Goal: Task Accomplishment & Management: Manage account settings

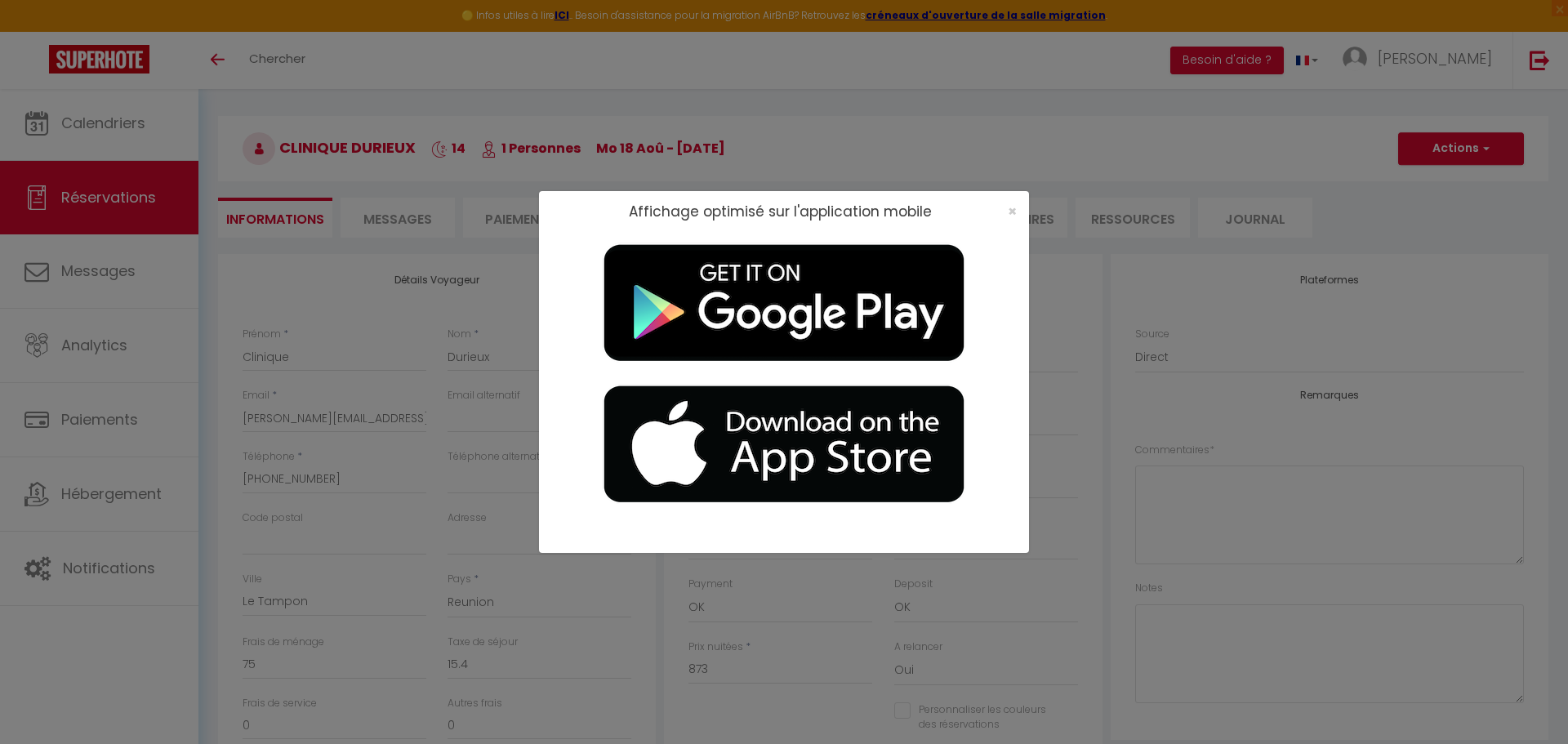
select select "RE"
select select "16:00"
select select "10:00"
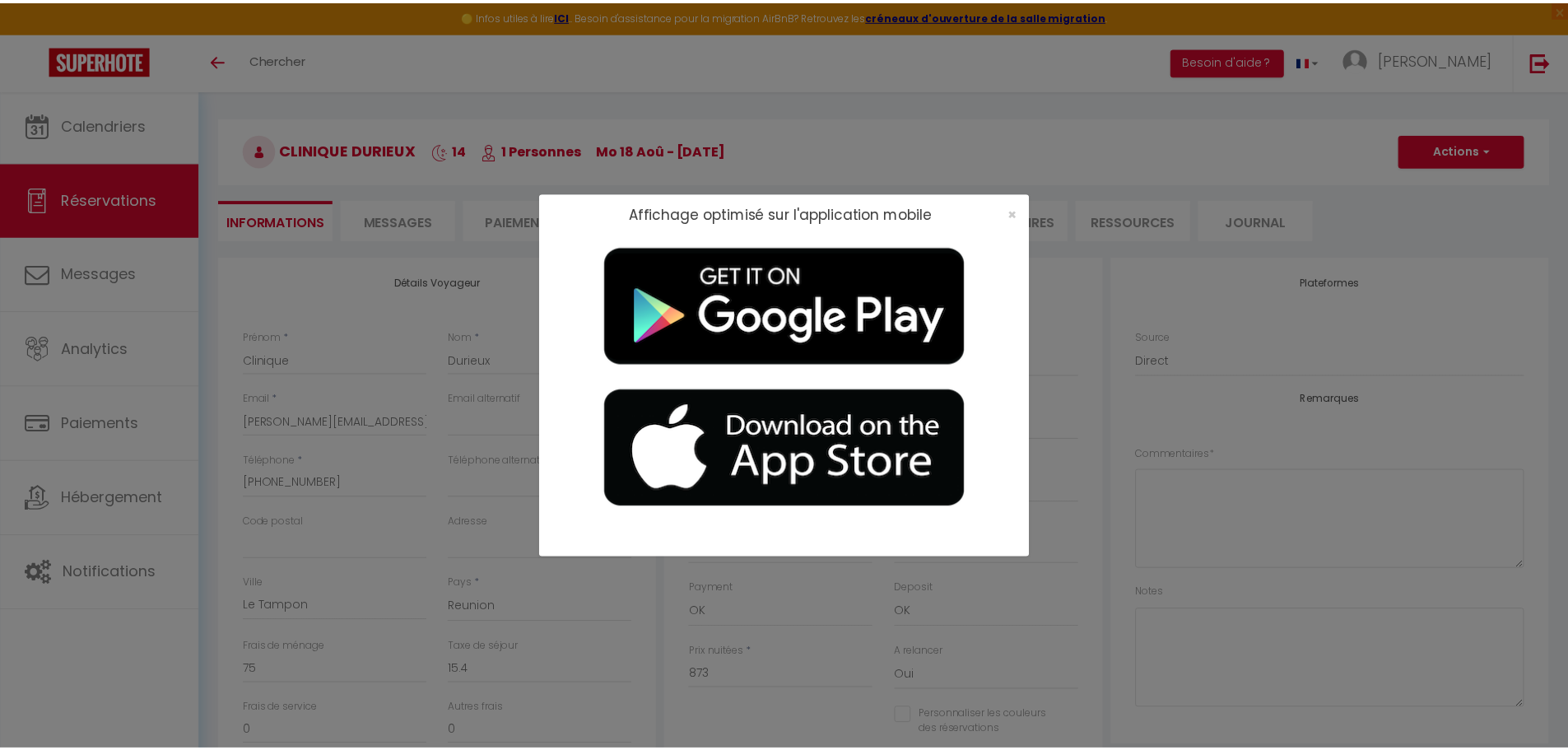
scroll to position [433, 0]
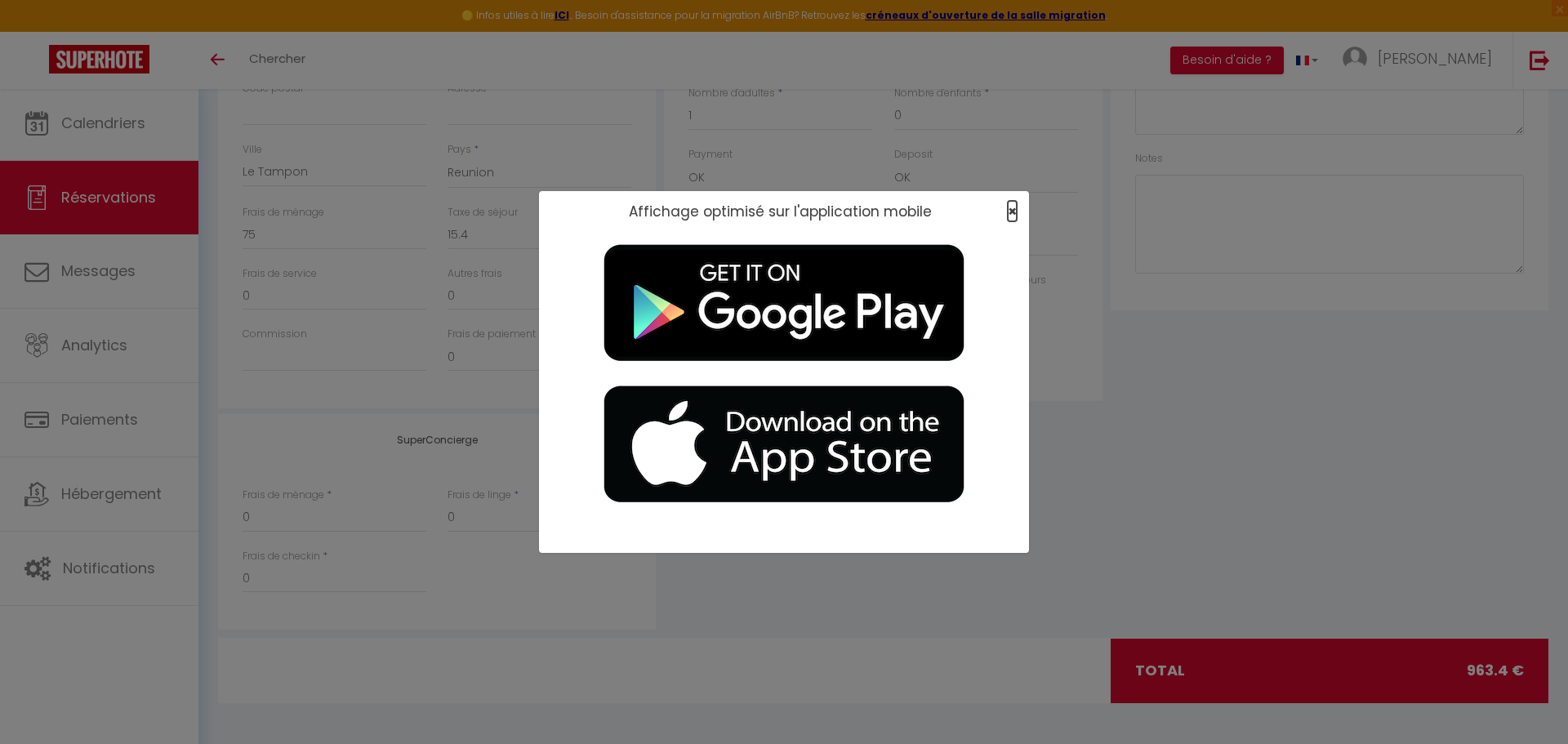
click at [1011, 211] on span "×" at bounding box center [1012, 211] width 9 height 21
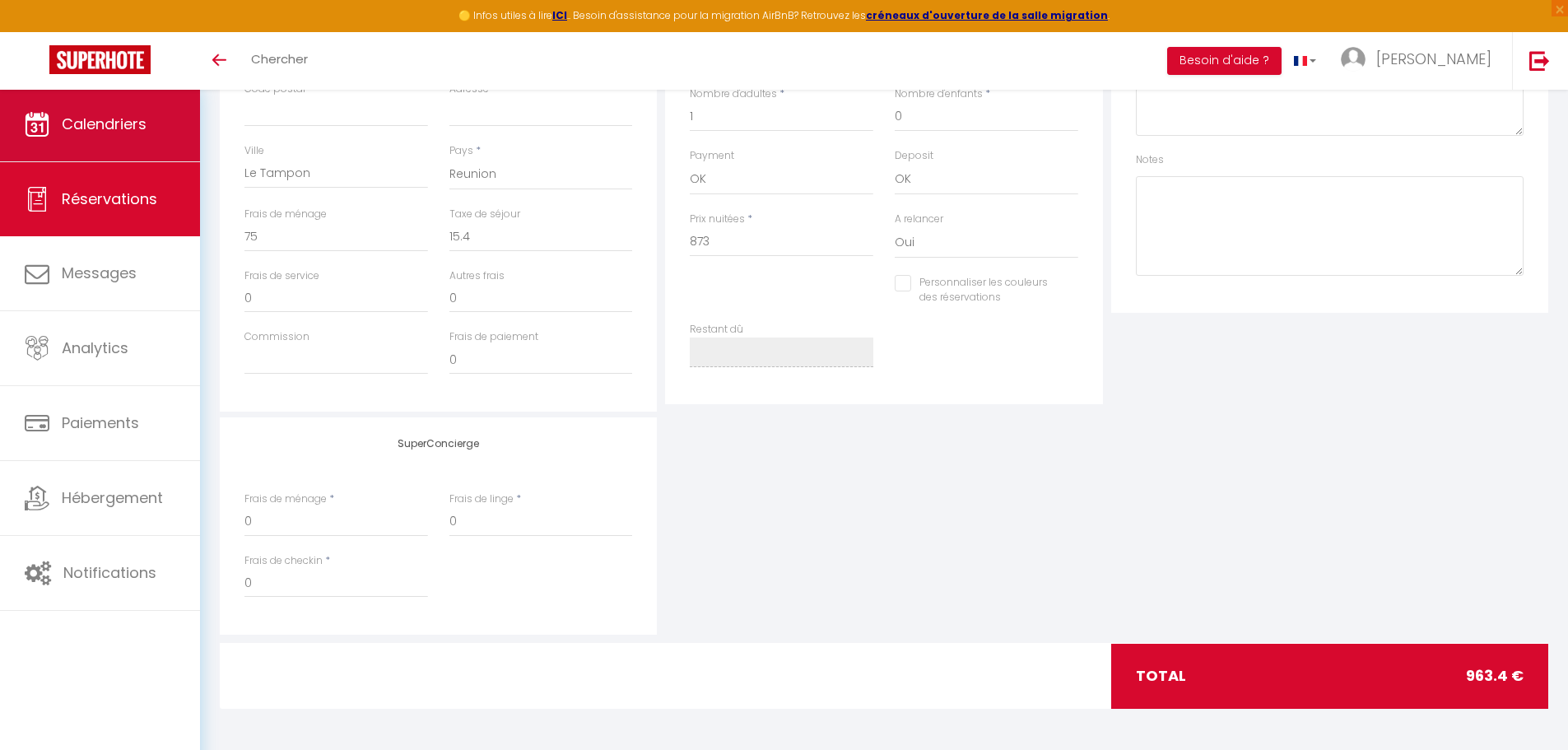
click at [68, 121] on span "Calendriers" at bounding box center [104, 124] width 85 height 21
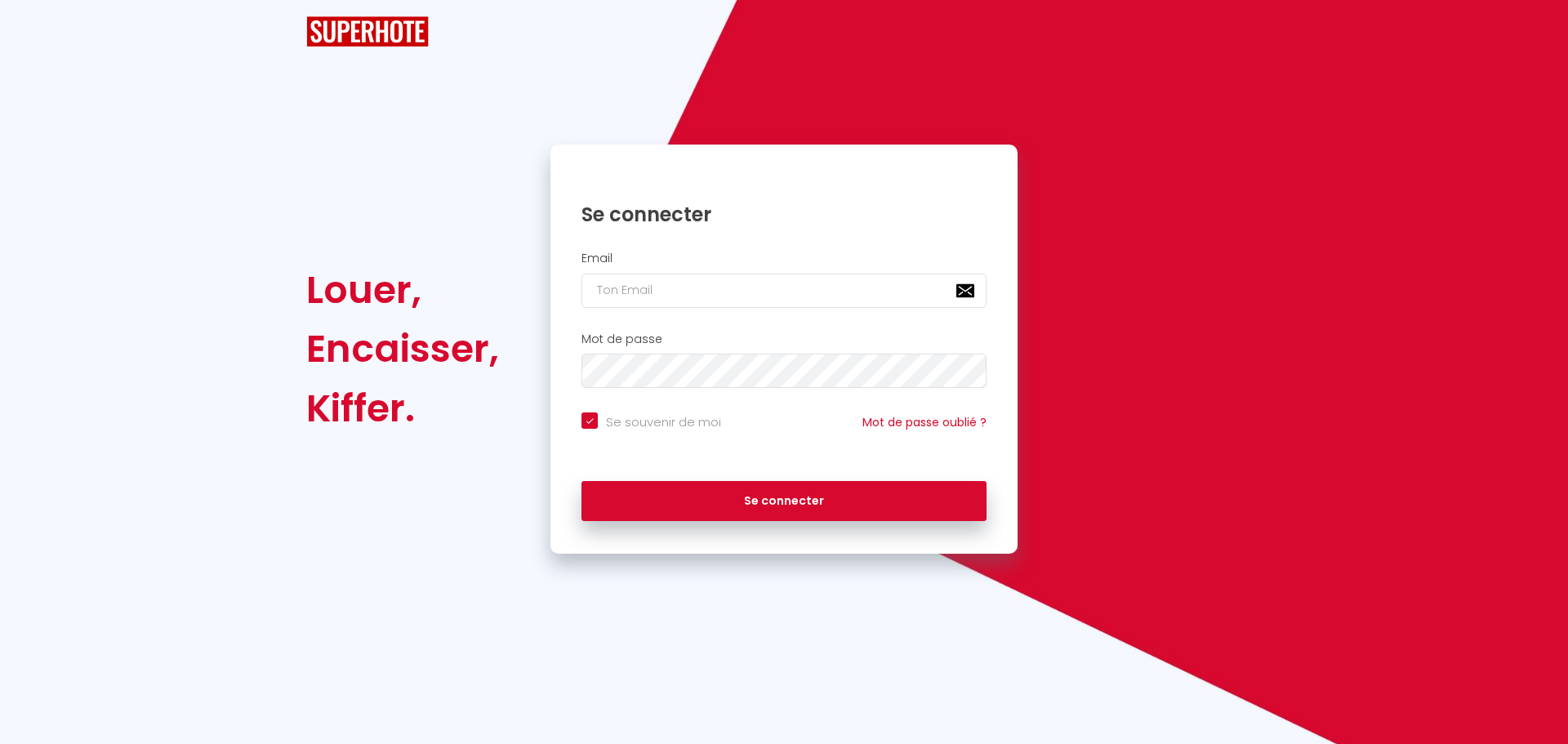
checkbox input "true"
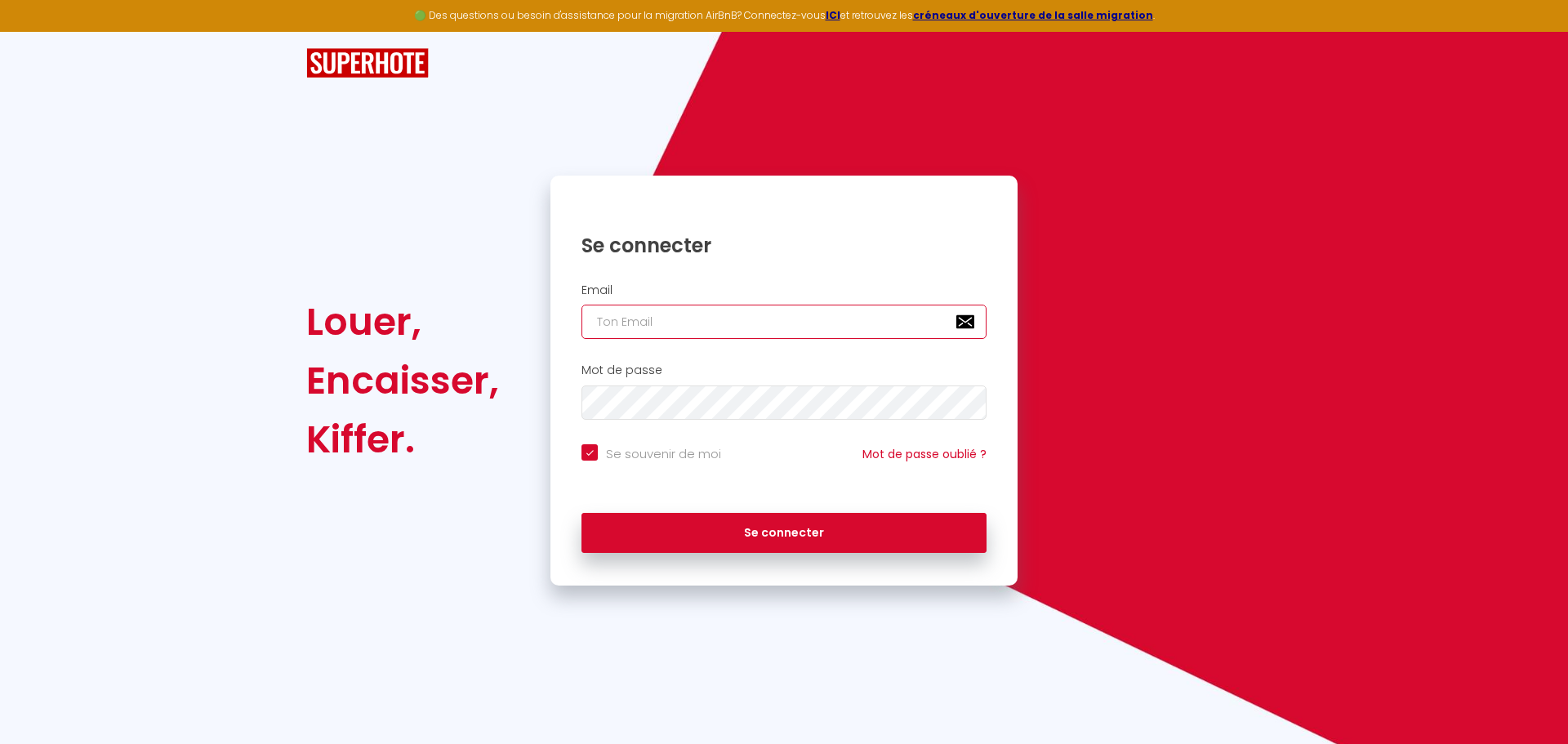
type input "[EMAIL_ADDRESS][DOMAIN_NAME]"
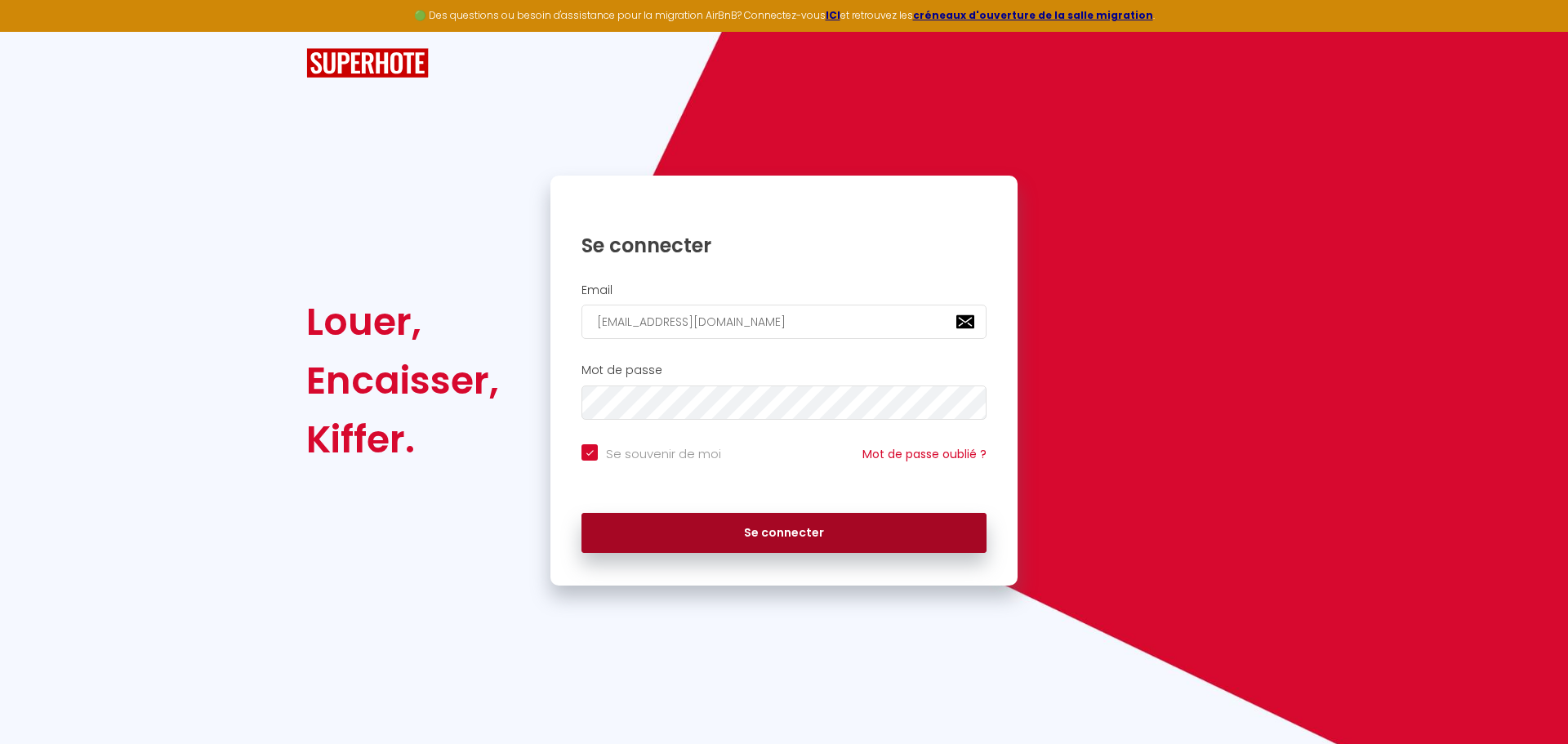
click at [702, 541] on button "Se connecter" at bounding box center [784, 533] width 405 height 41
checkbox input "true"
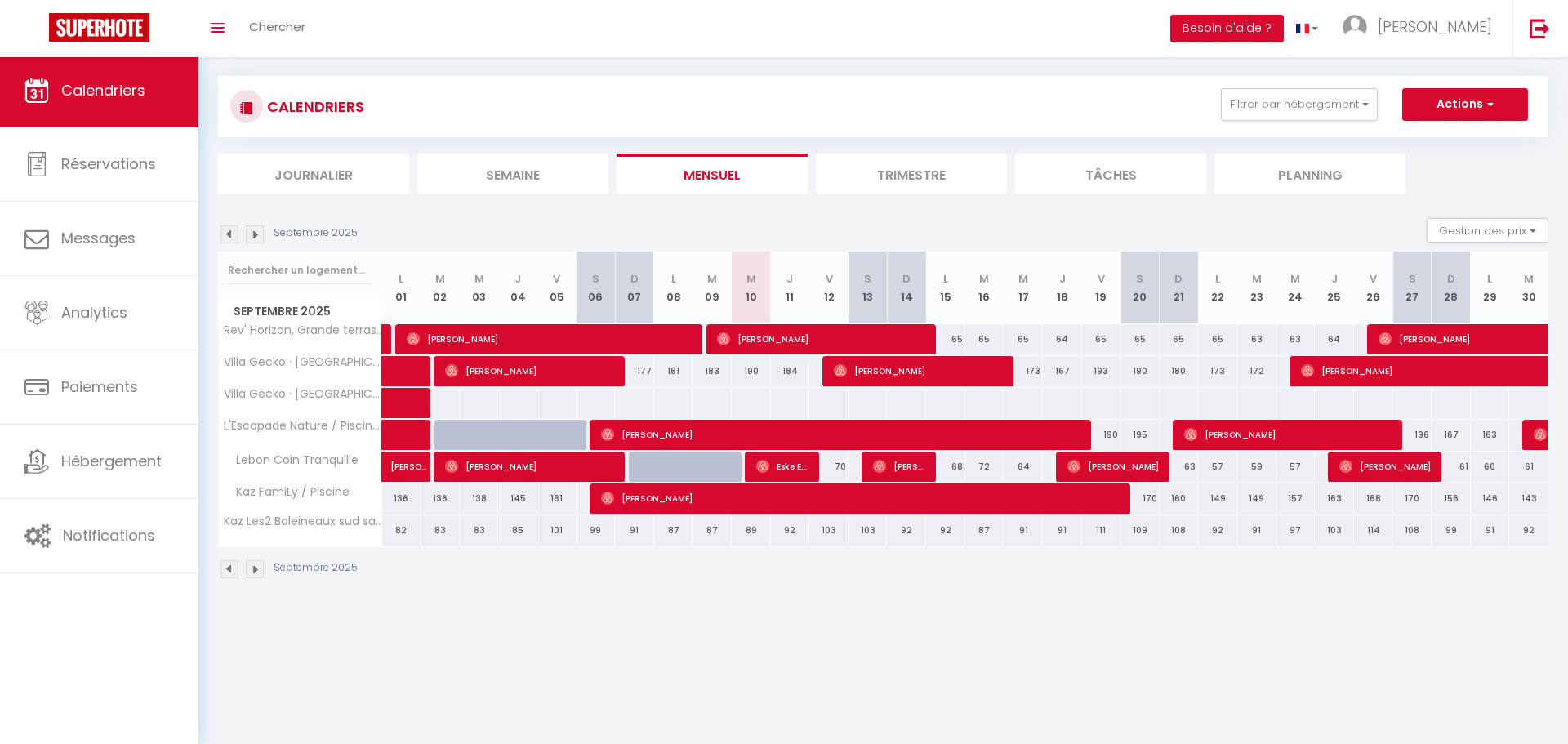
click at [1406, 293] on th "S 27" at bounding box center [1412, 288] width 39 height 73
click at [1308, 172] on li "Planning" at bounding box center [1310, 174] width 191 height 40
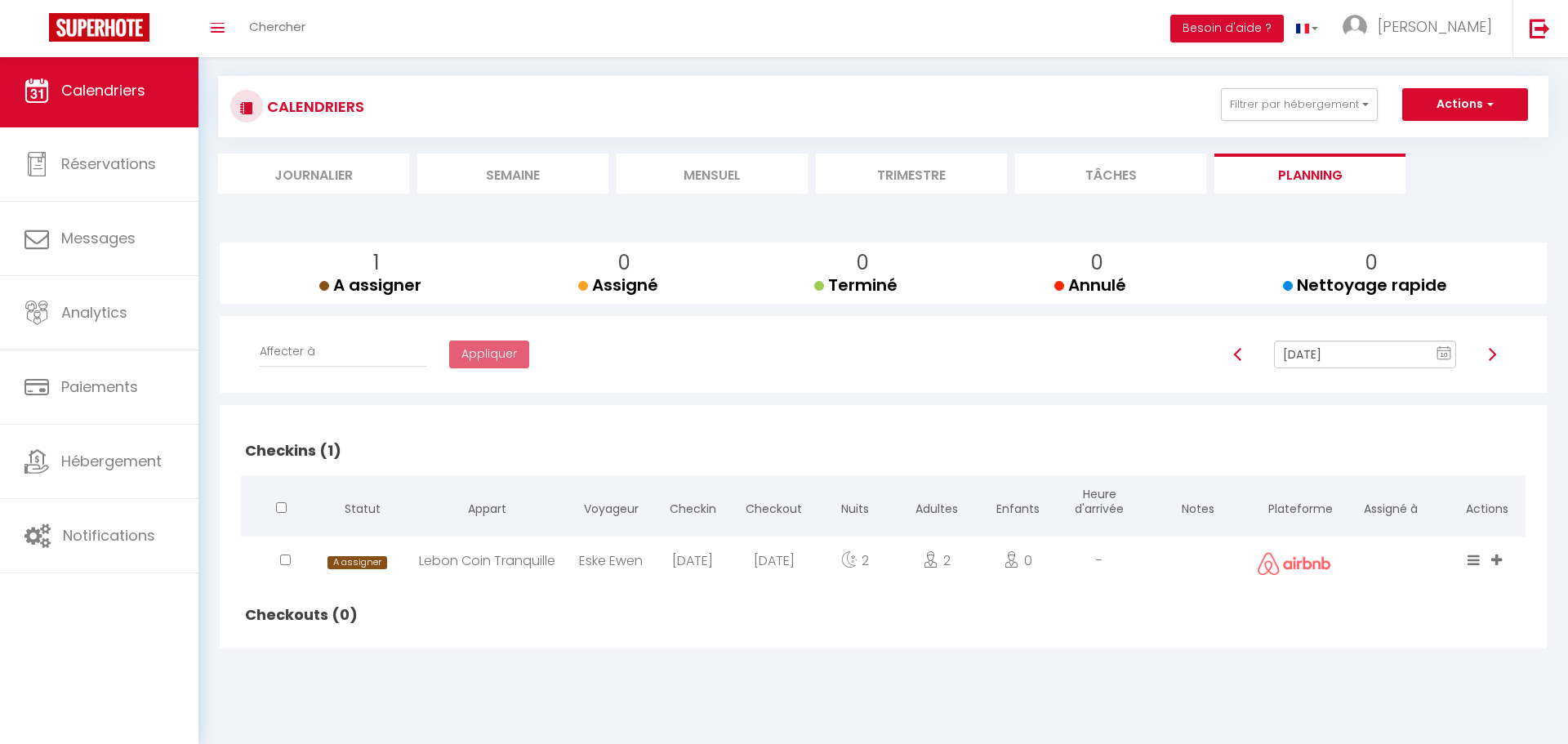
click at [347, 181] on li "Journalier" at bounding box center [313, 174] width 191 height 40
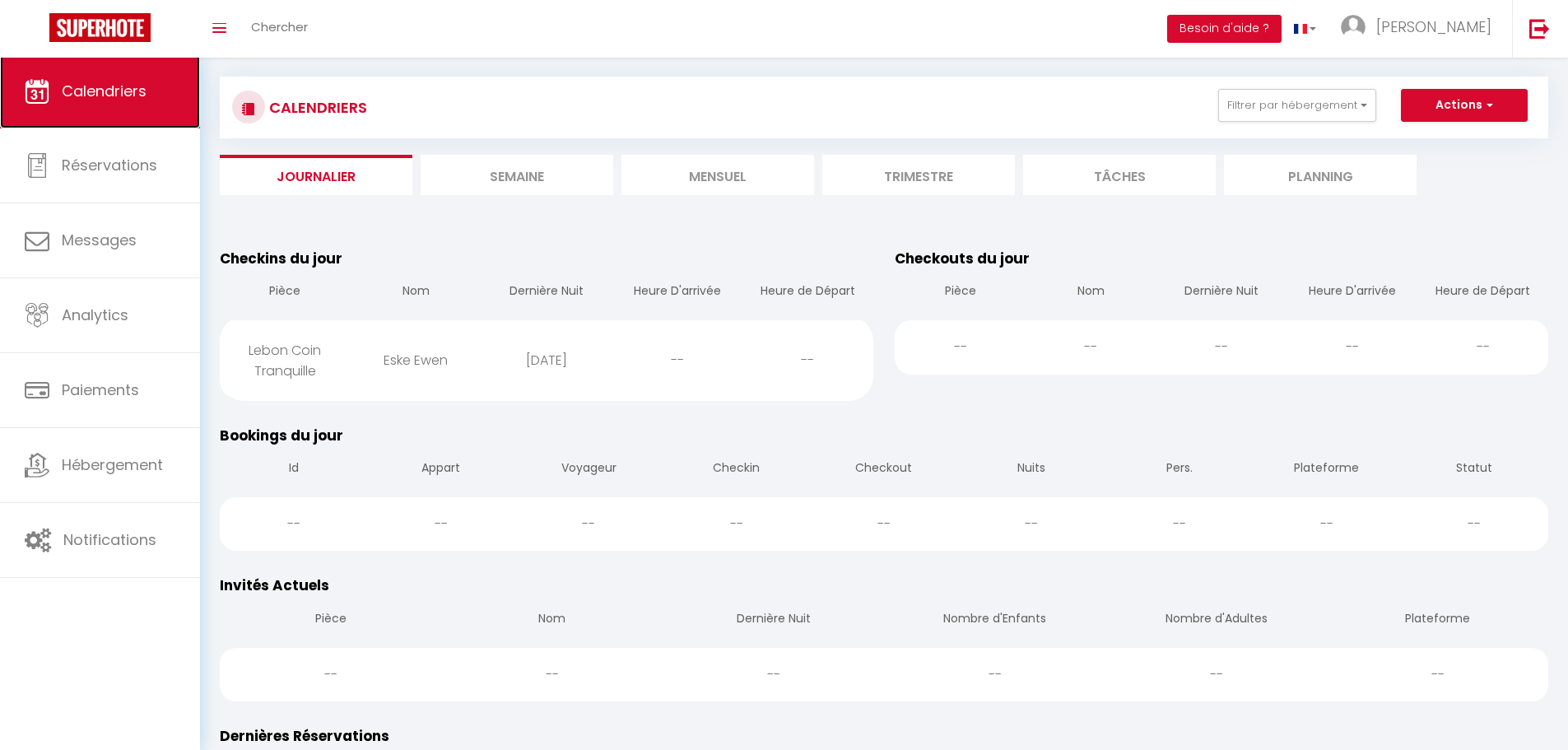
click at [122, 110] on link "Calendriers" at bounding box center [100, 91] width 200 height 74
click at [1317, 177] on li "Planning" at bounding box center [1320, 175] width 192 height 40
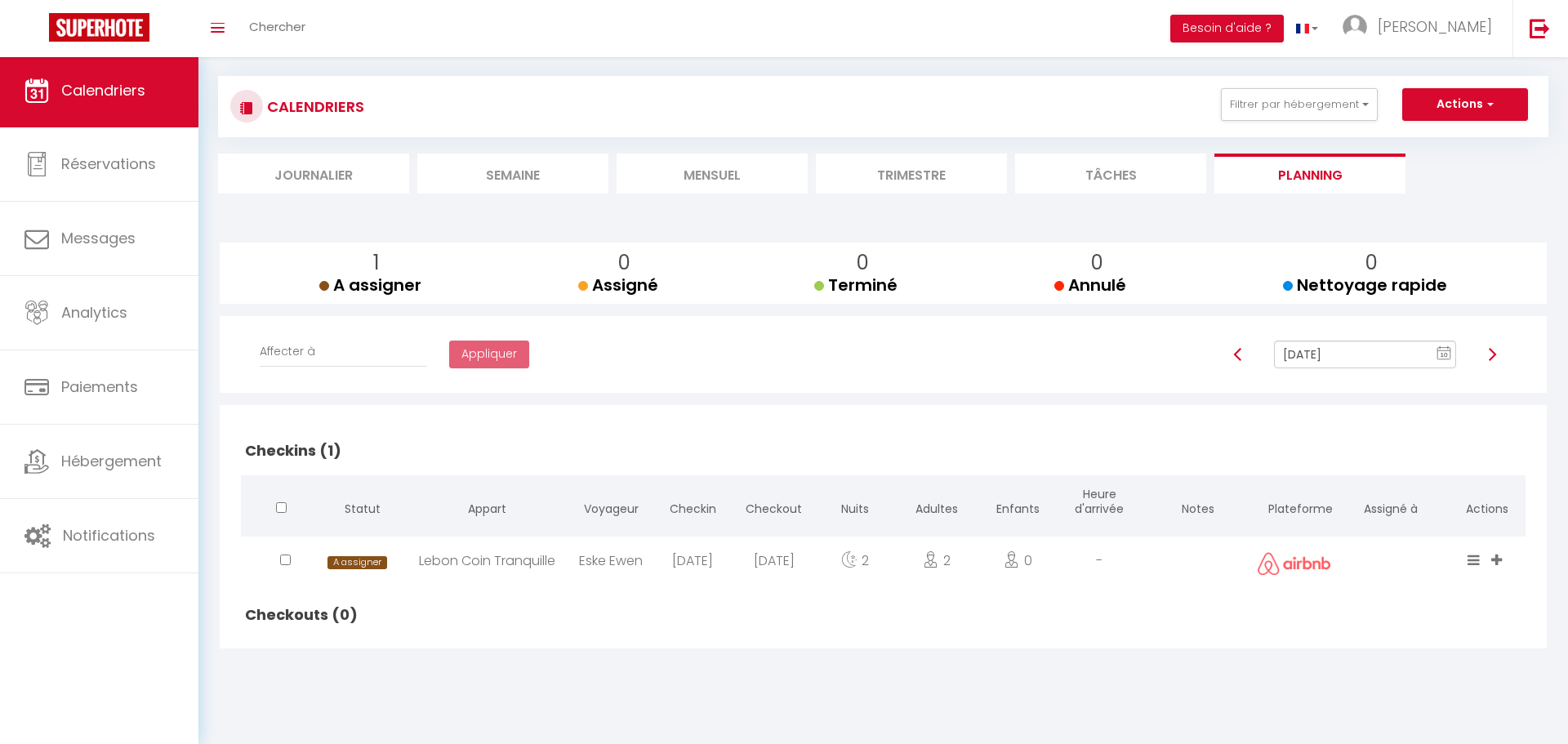
click at [1492, 352] on img at bounding box center [1492, 354] width 13 height 13
type input "[DATE]"
checkbox input "true"
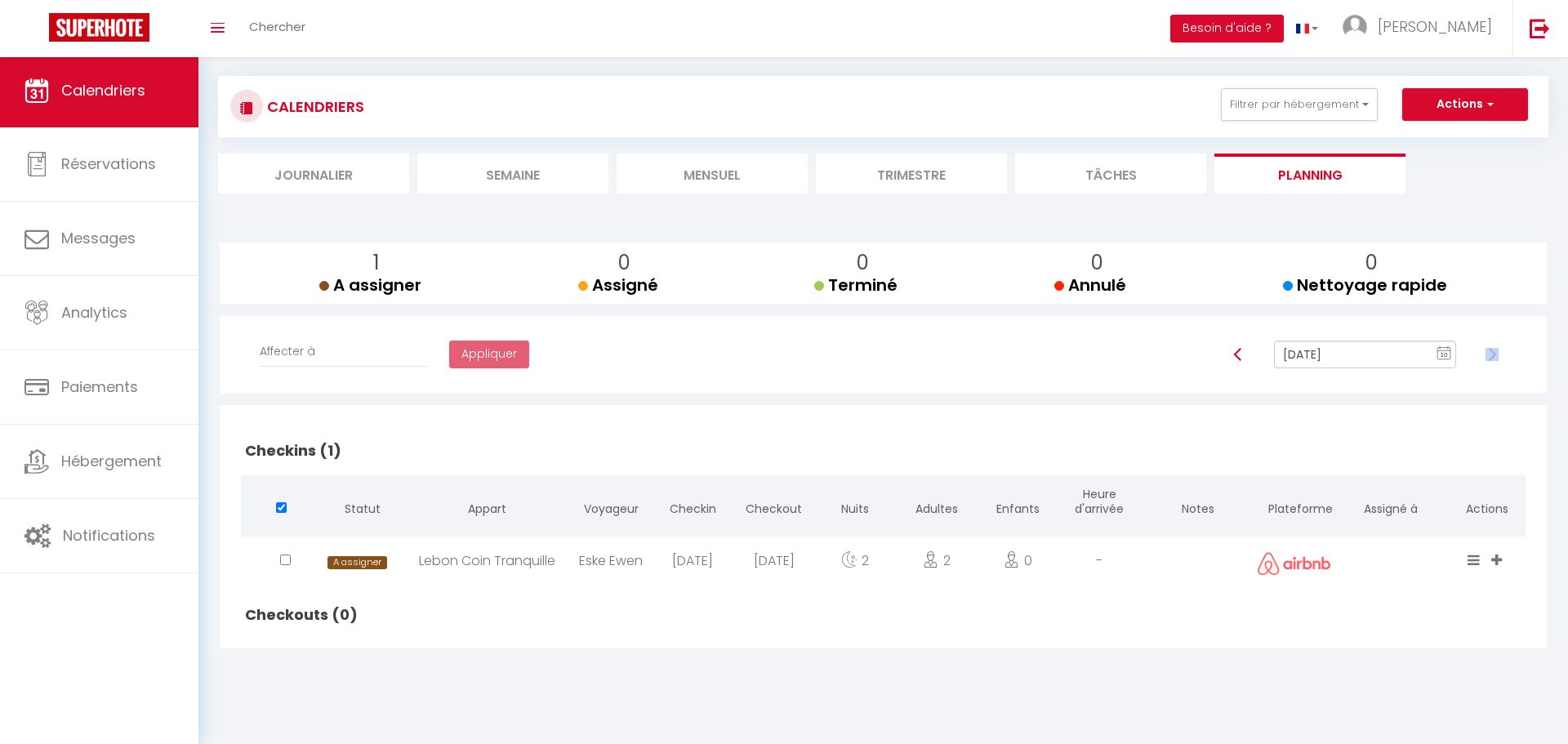
click at [1492, 352] on div at bounding box center [1492, 354] width 50 height 28
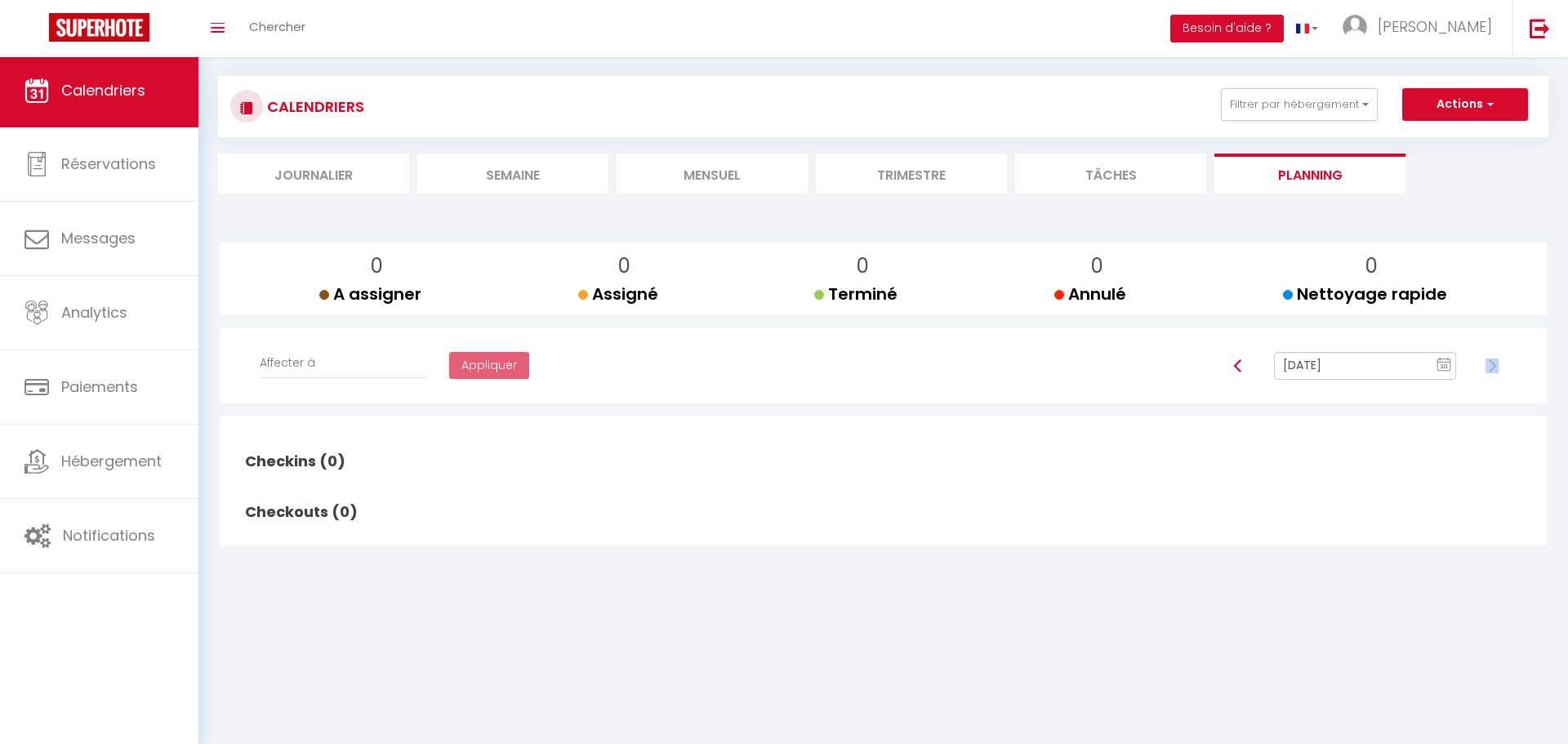
checkbox input "false"
click at [1492, 352] on div at bounding box center [1480, 365] width 50 height 28
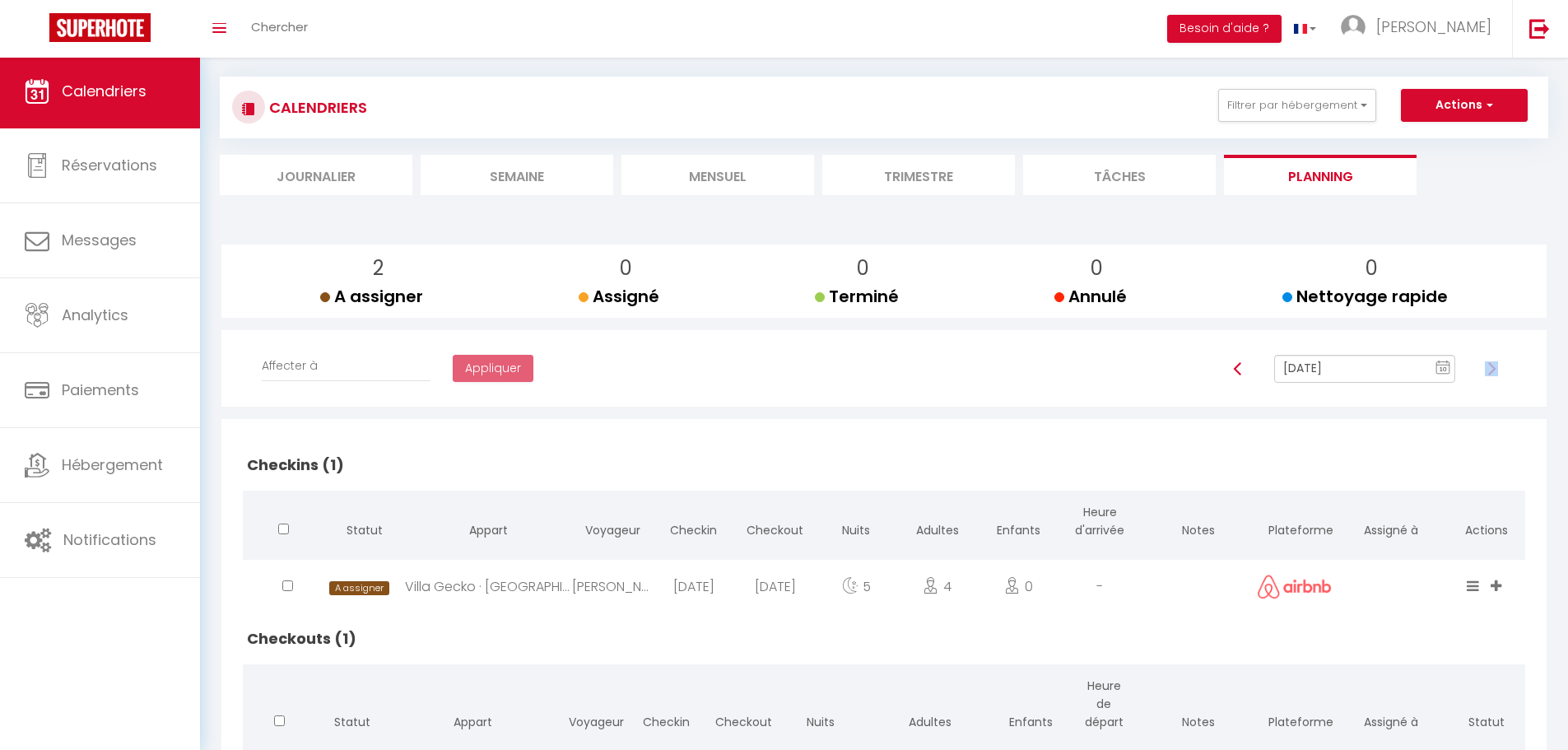
click at [1492, 369] on img at bounding box center [1491, 368] width 13 height 13
type input "[DATE]"
checkbox input "true"
click at [1492, 369] on div at bounding box center [1503, 368] width 51 height 28
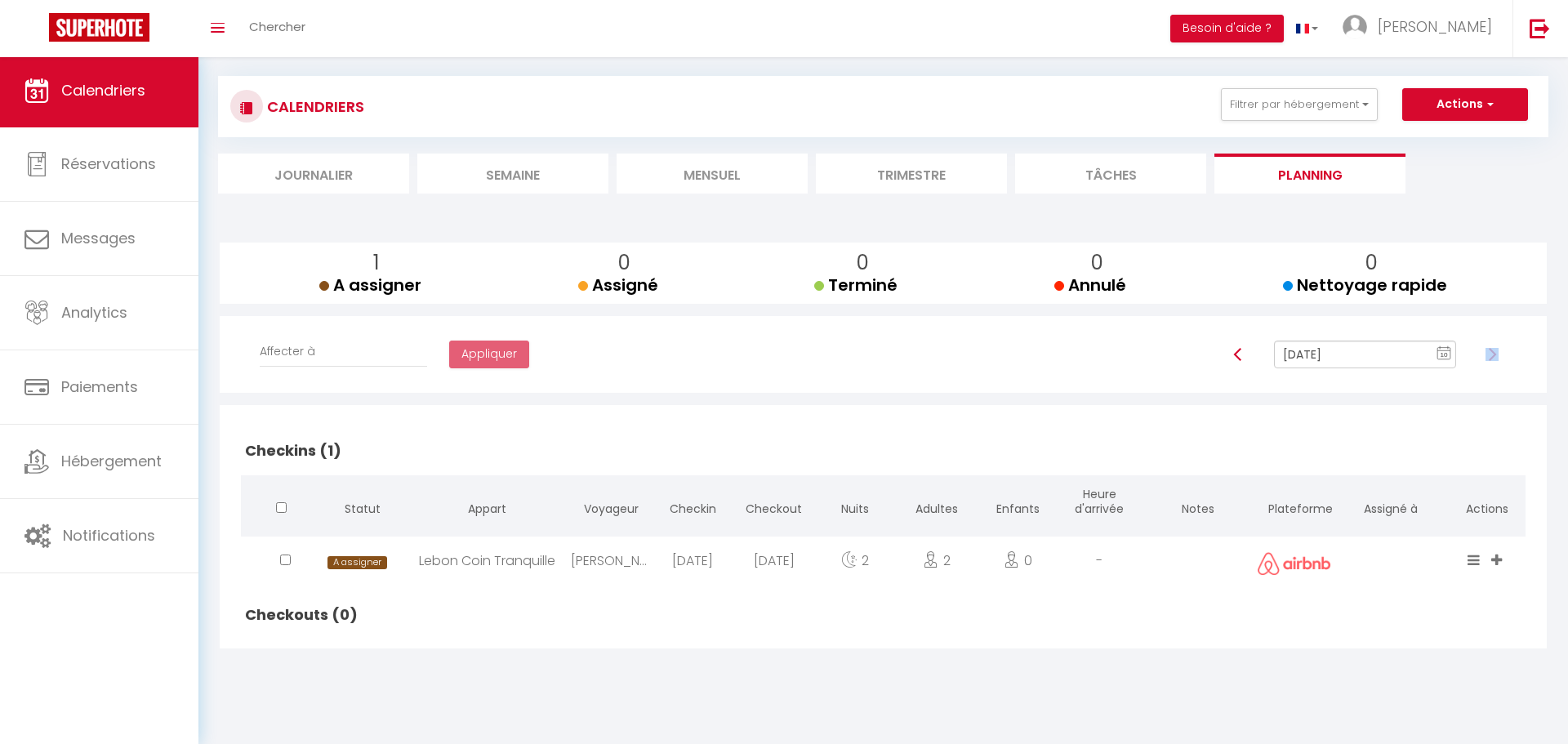
click at [1491, 356] on img at bounding box center [1492, 354] width 13 height 13
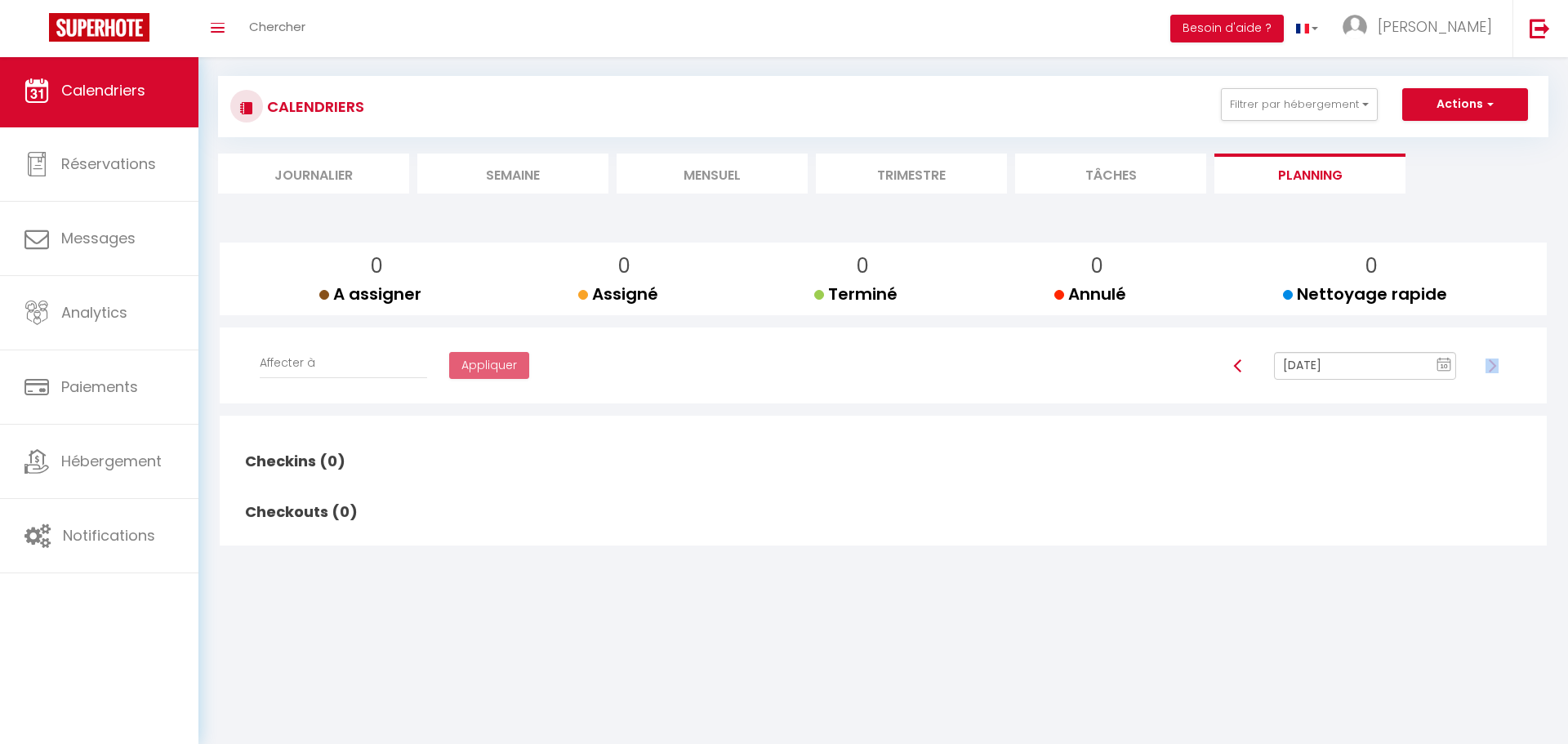
click at [1491, 356] on div at bounding box center [1492, 365] width 50 height 28
click at [1491, 363] on img at bounding box center [1492, 365] width 13 height 13
type input "[DATE]"
checkbox input "false"
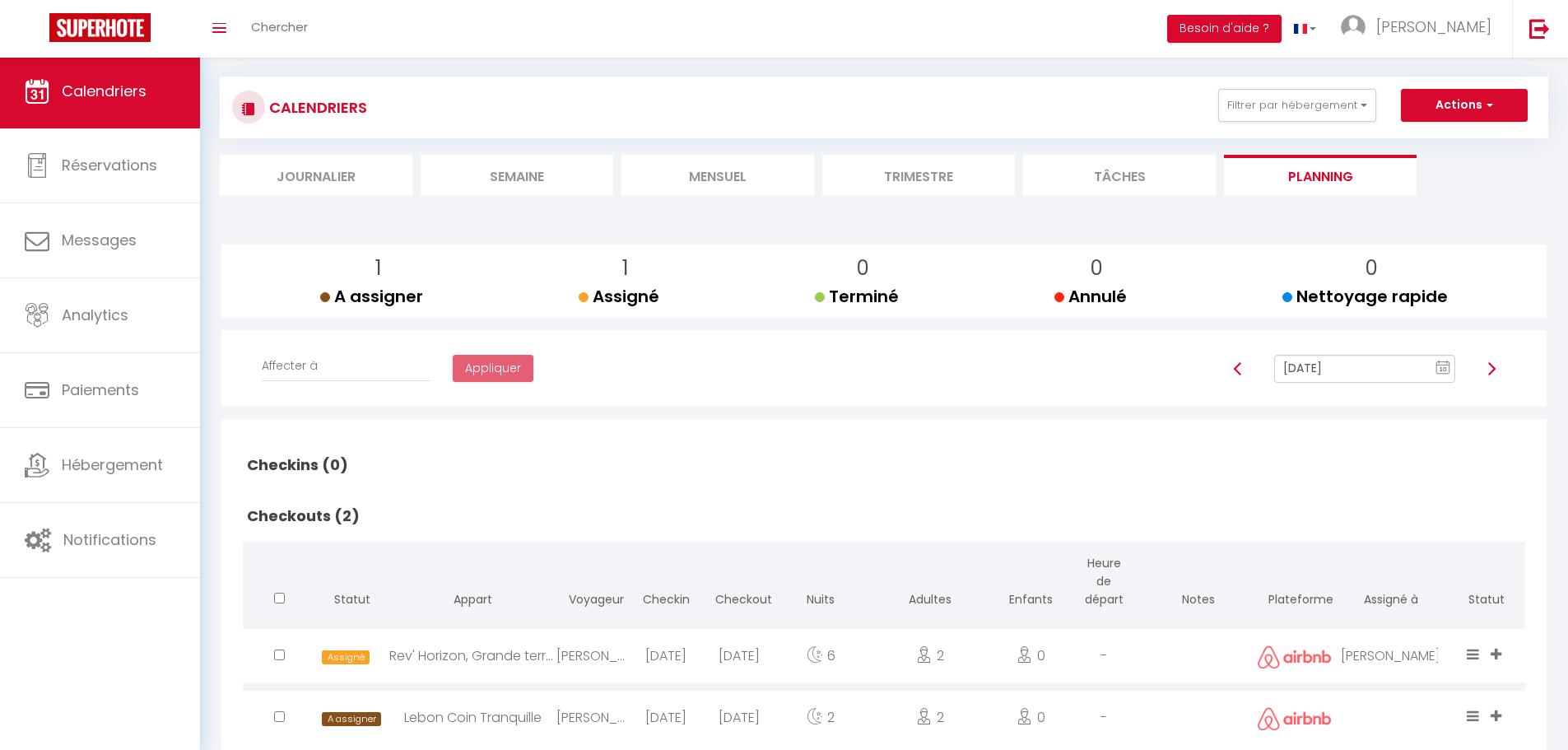
click at [1502, 366] on div at bounding box center [1492, 368] width 51 height 28
click at [1496, 367] on img at bounding box center [1491, 368] width 13 height 13
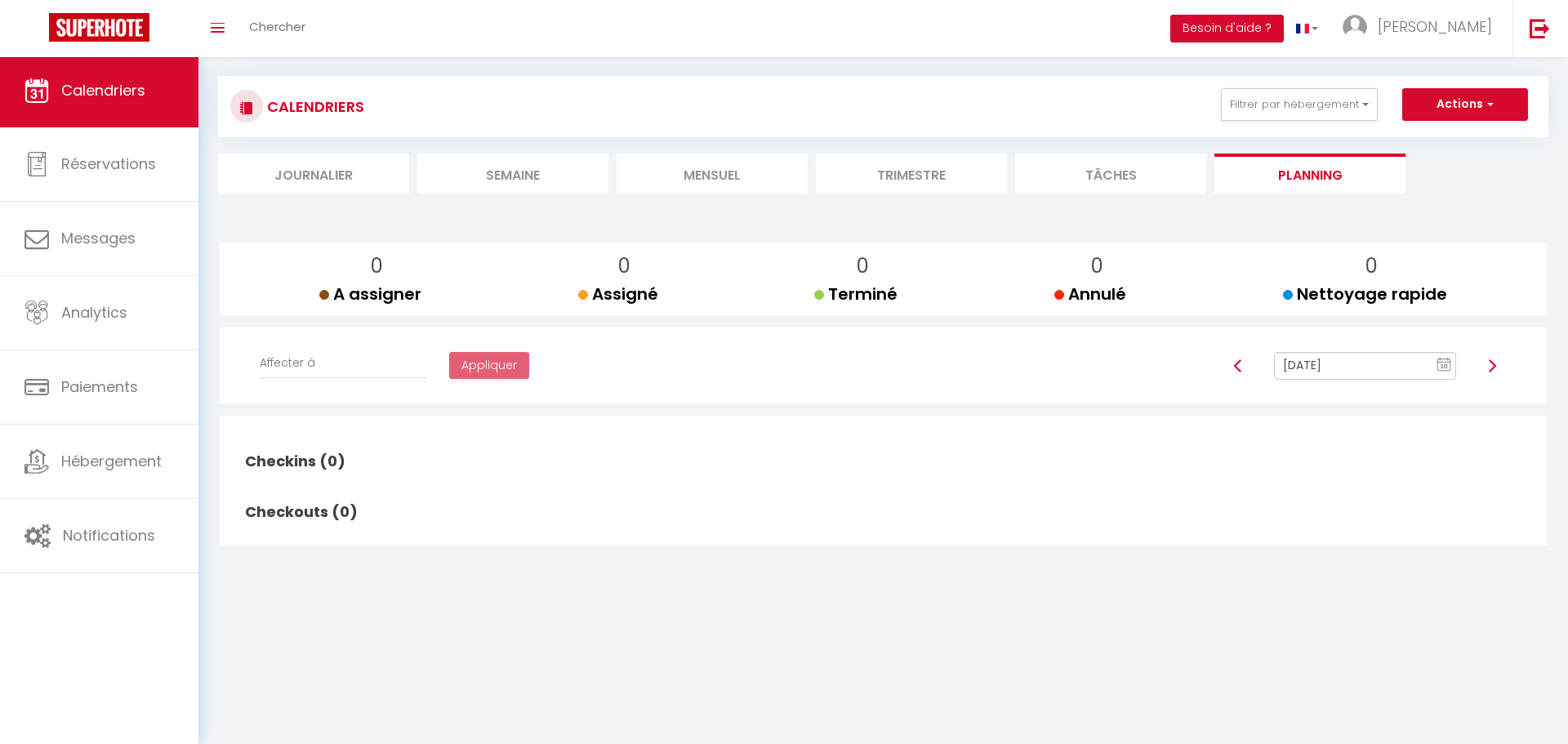
click at [1485, 364] on div at bounding box center [1492, 365] width 50 height 28
click at [1437, 364] on rect at bounding box center [1443, 365] width 13 height 11
click at [1434, 531] on td "27" at bounding box center [1433, 531] width 26 height 26
type input "[DATE]"
checkbox input "false"
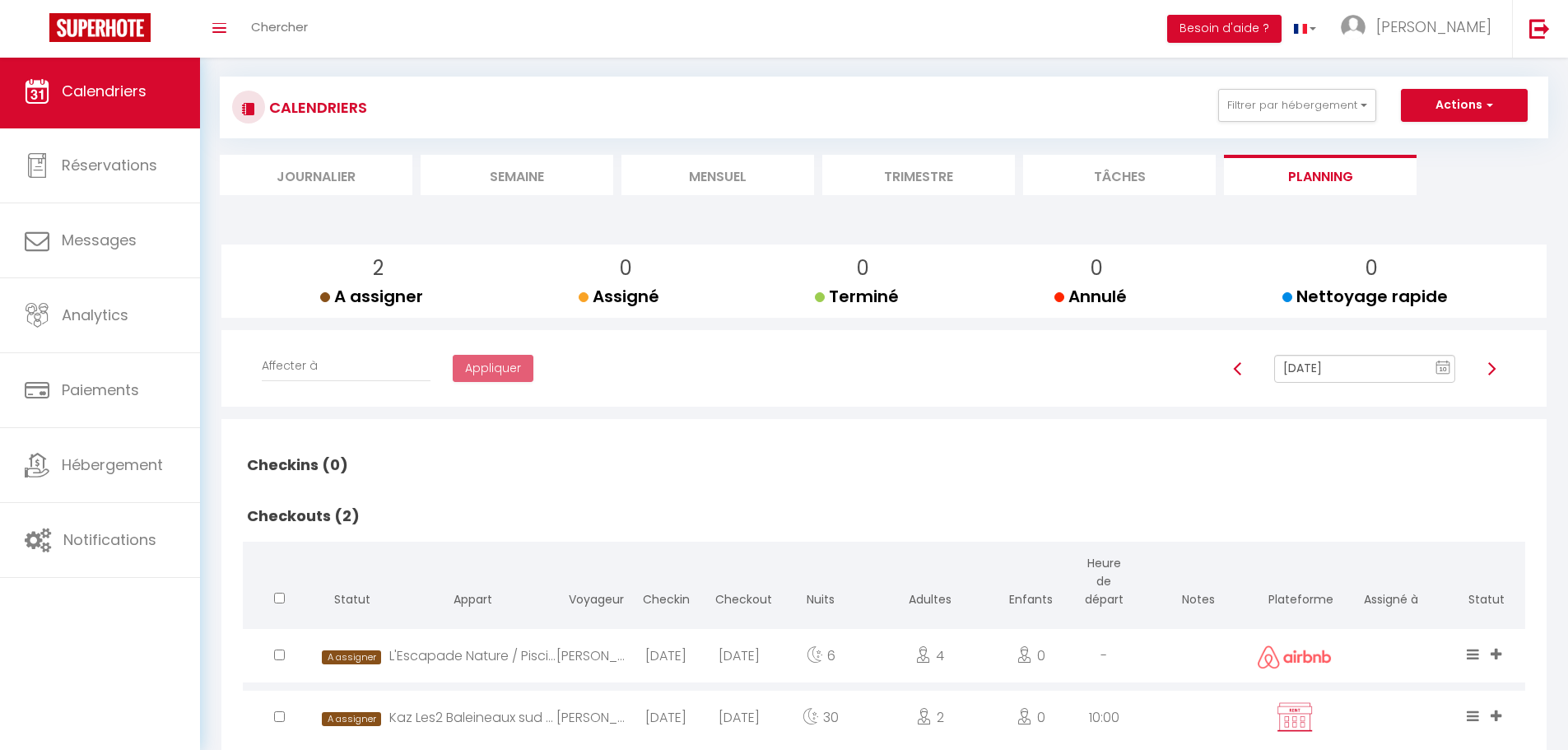
scroll to position [47, 0]
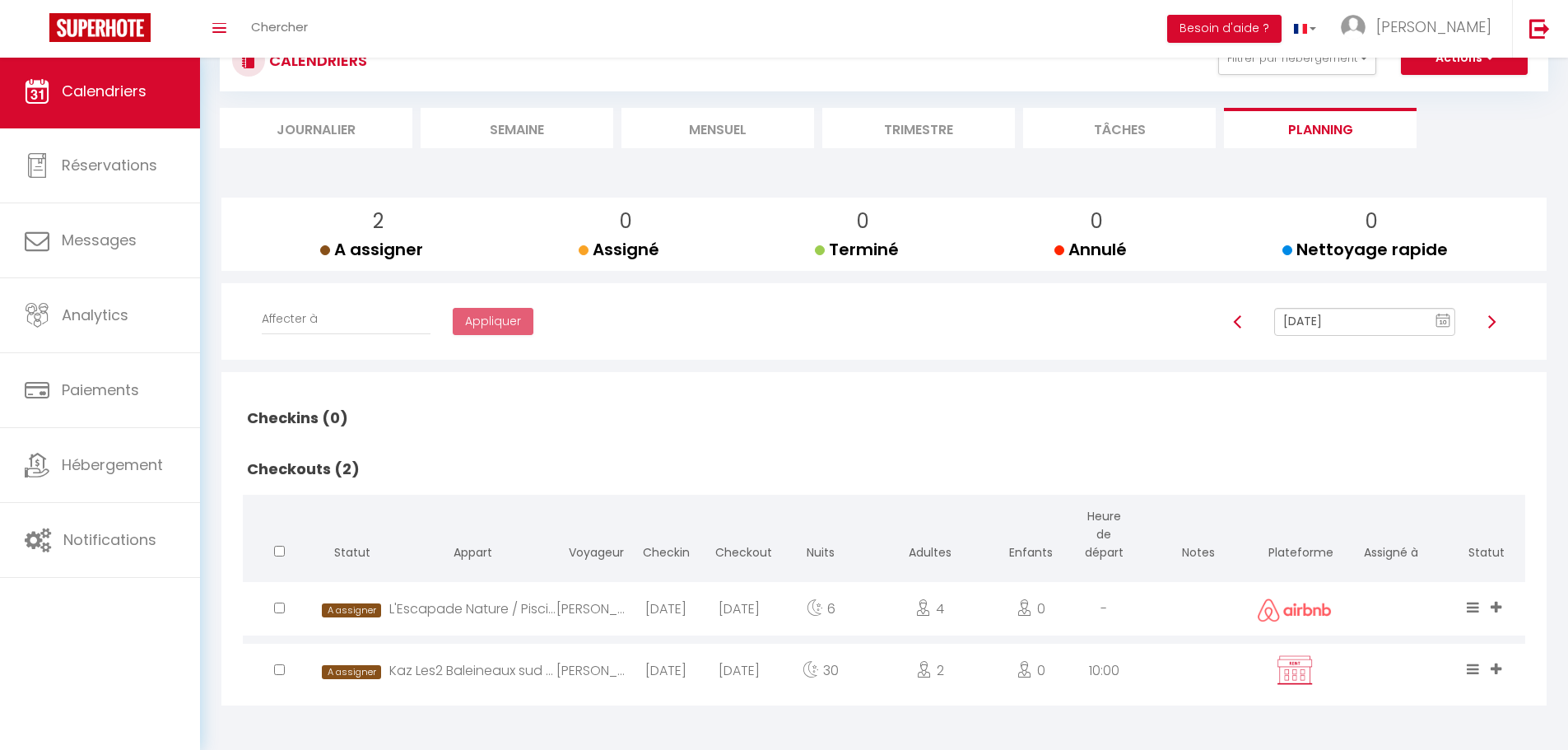
click at [1486, 327] on img at bounding box center [1491, 321] width 13 height 13
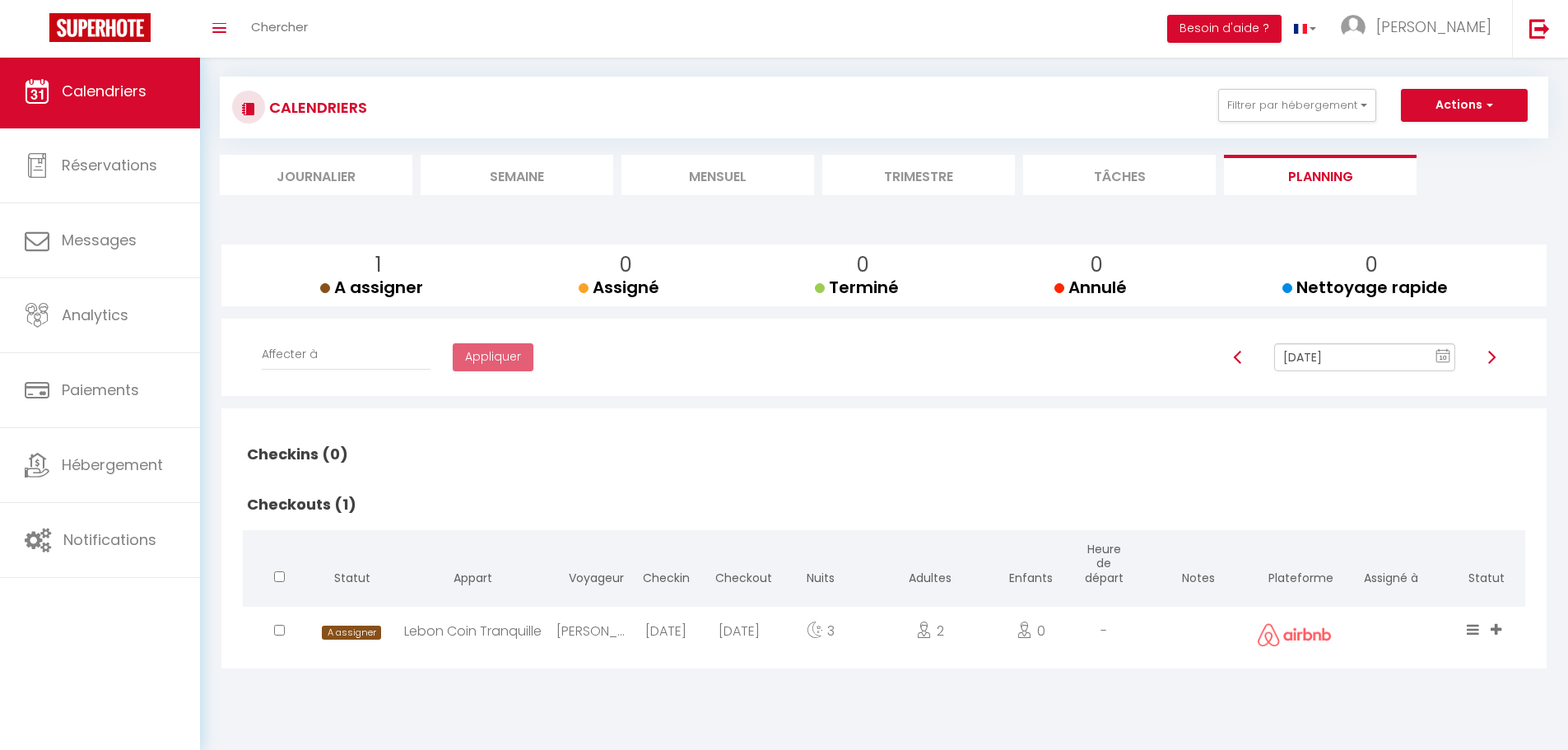
scroll to position [0, 0]
click at [1250, 361] on img at bounding box center [1247, 357] width 13 height 13
type input "[DATE]"
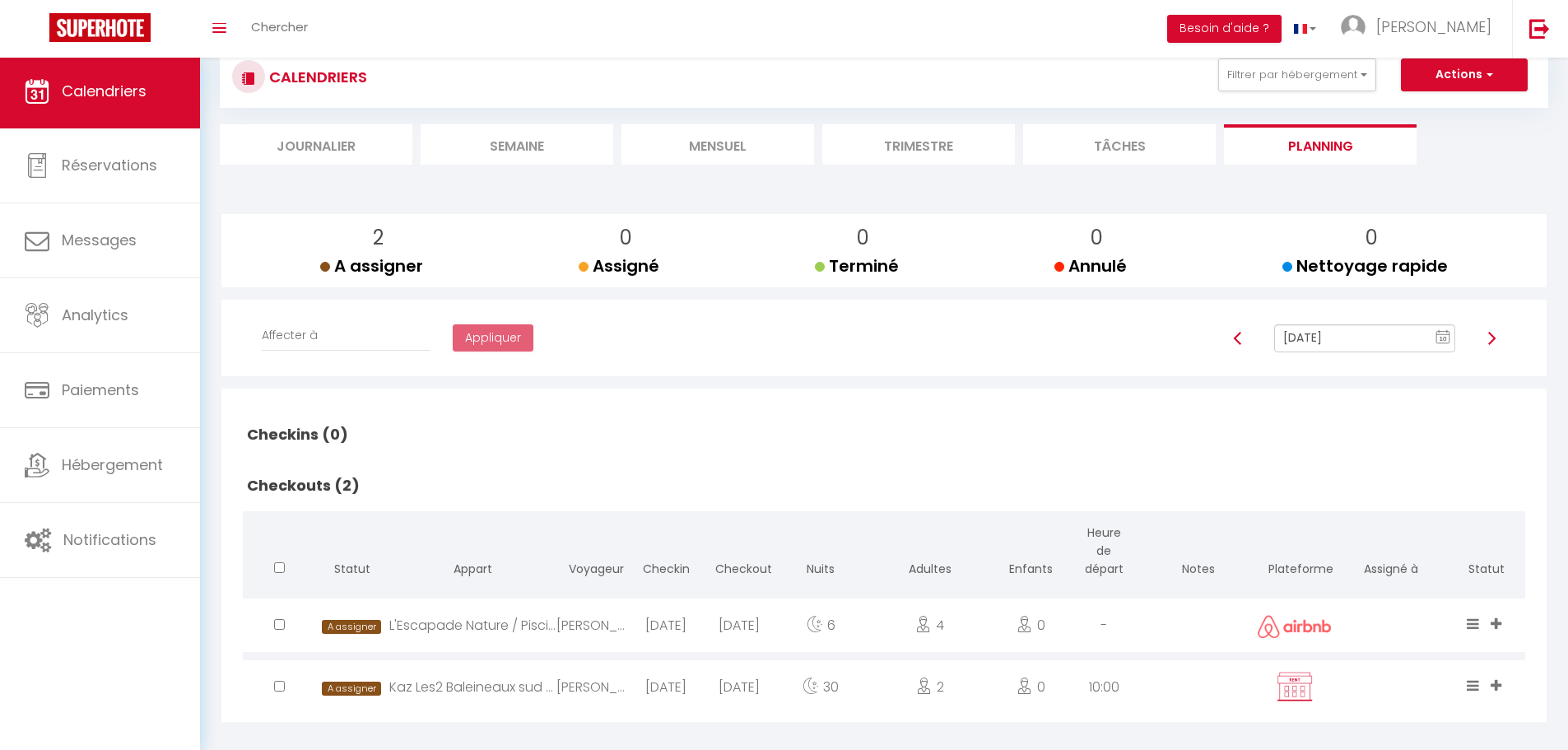
scroll to position [47, 0]
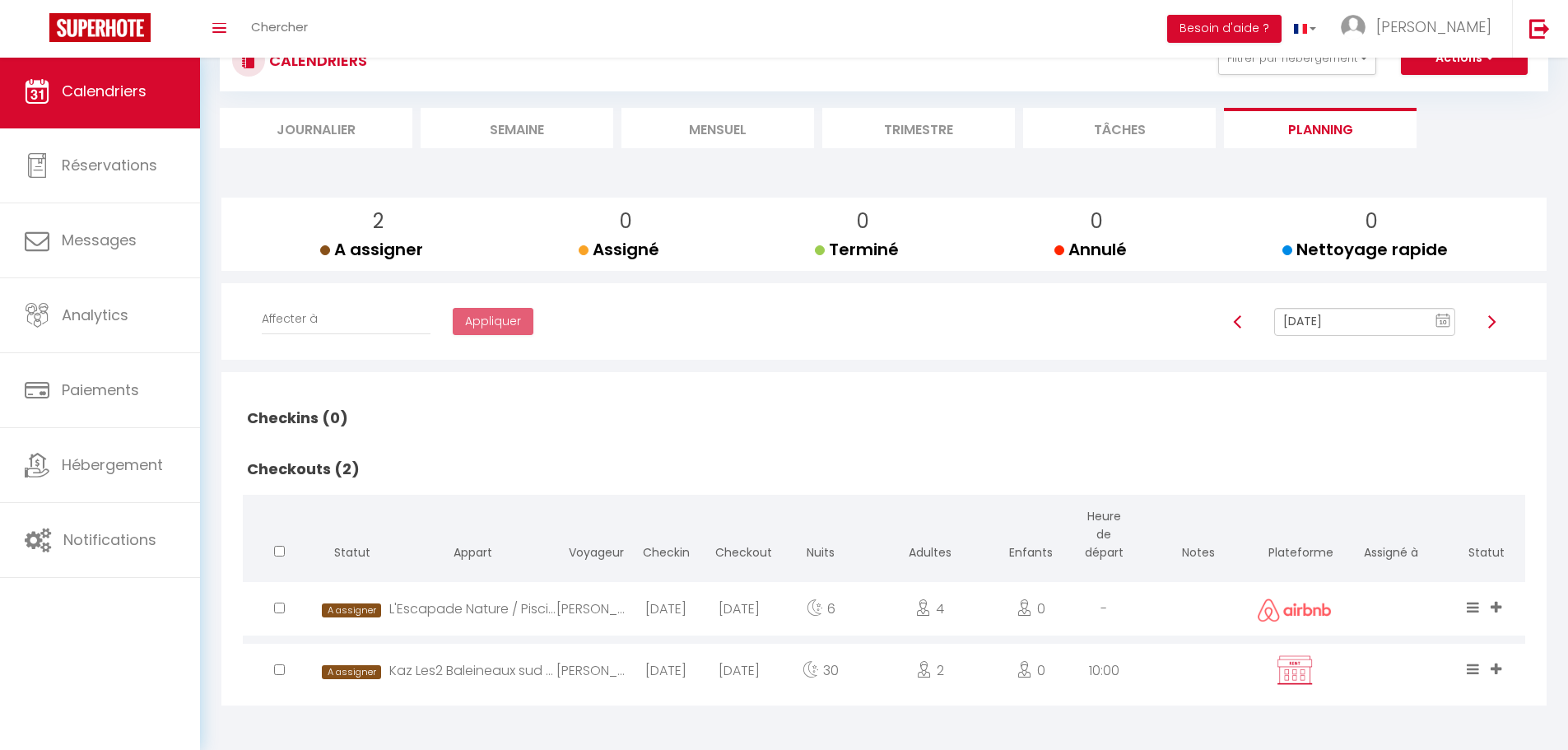
click at [1278, 676] on img at bounding box center [1294, 670] width 41 height 32
select select "0"
select select "1"
select select
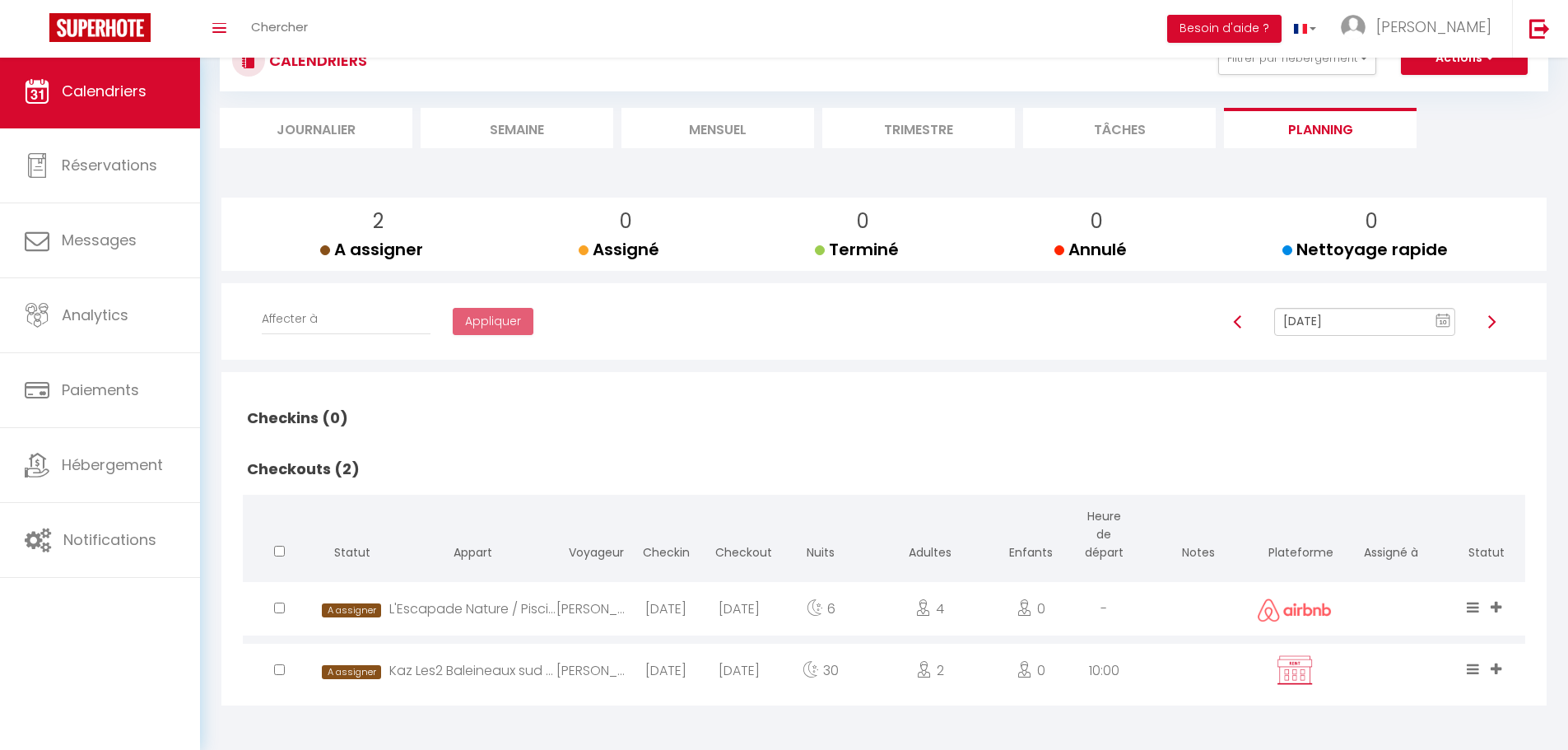
select select
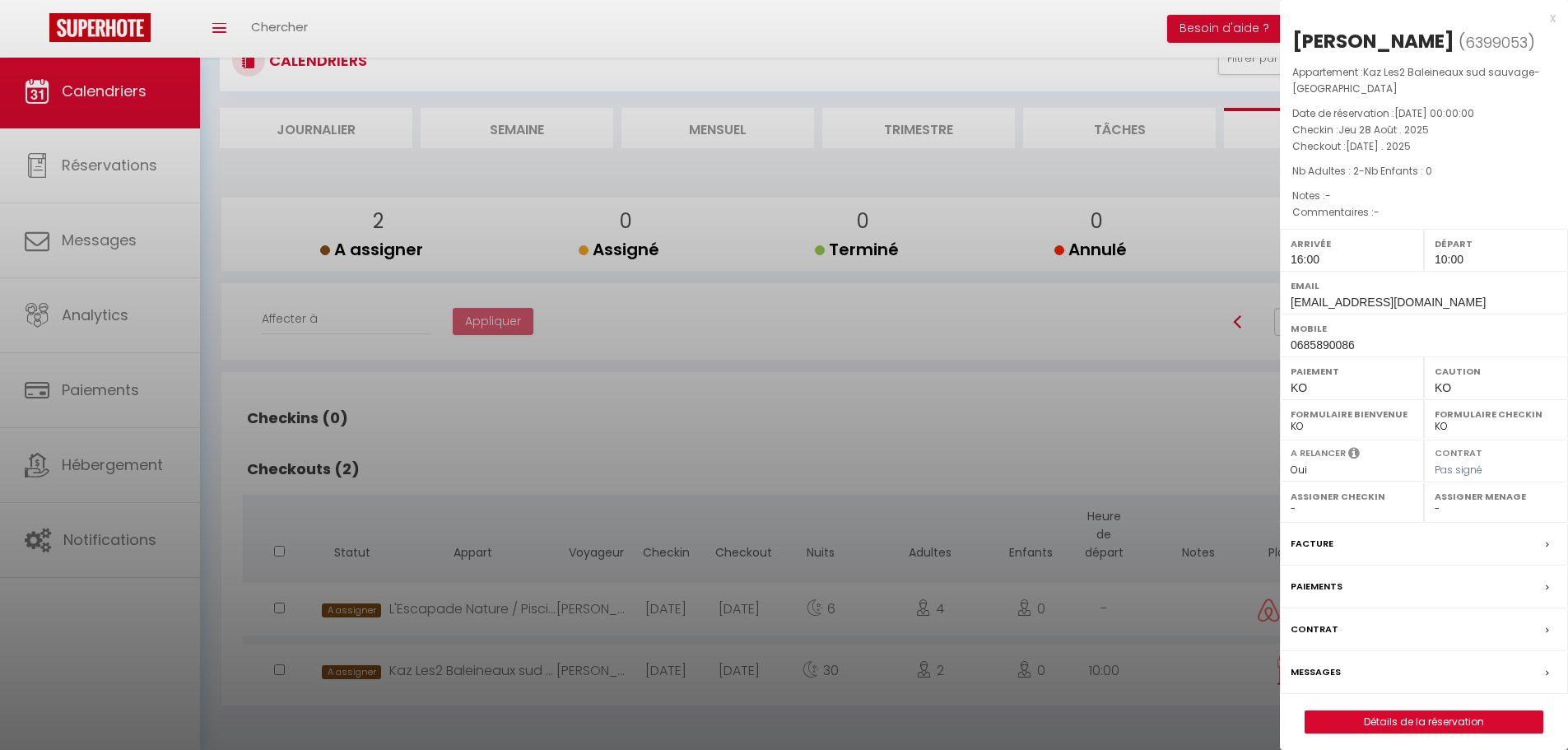
click at [206, 627] on div at bounding box center [784, 375] width 1568 height 750
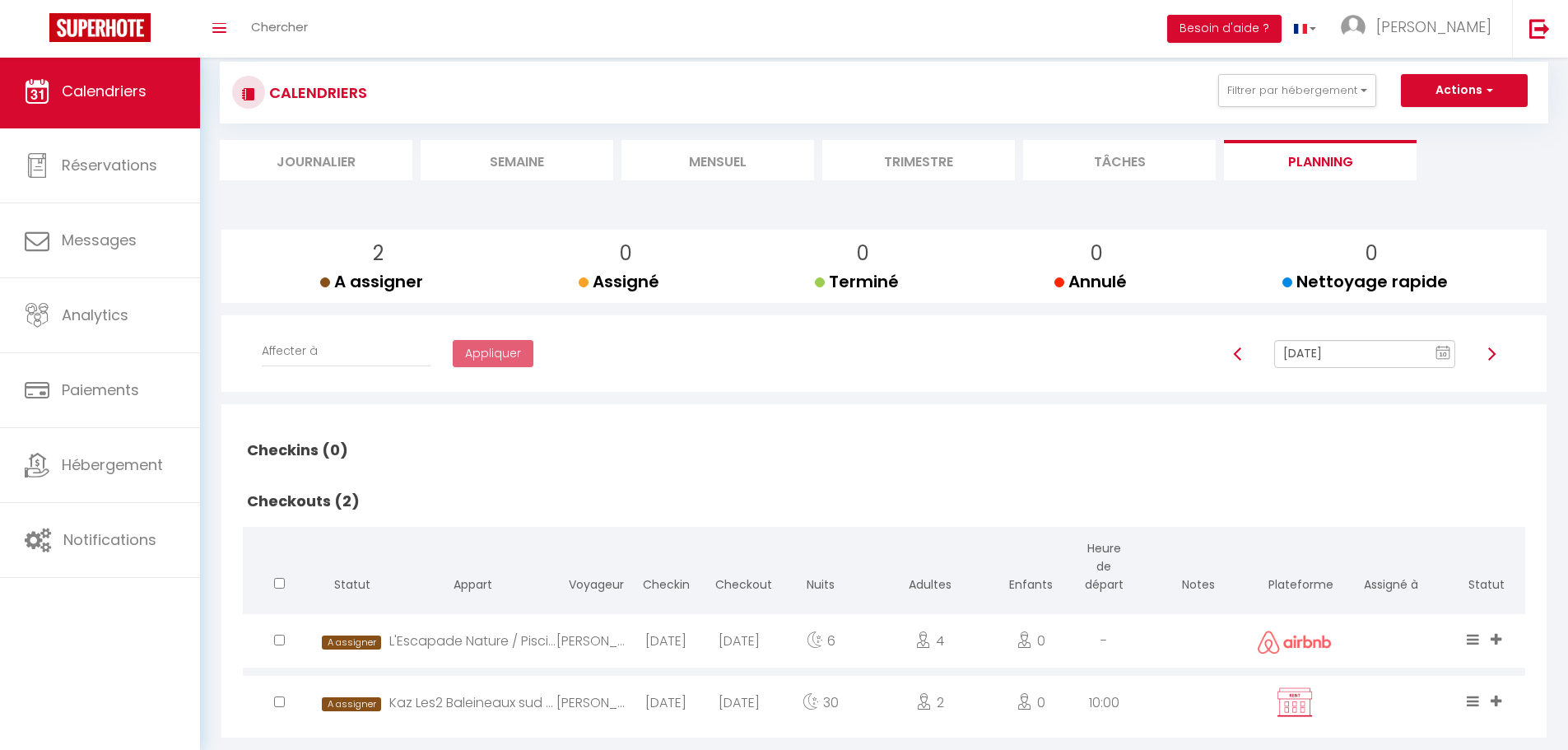
scroll to position [0, 0]
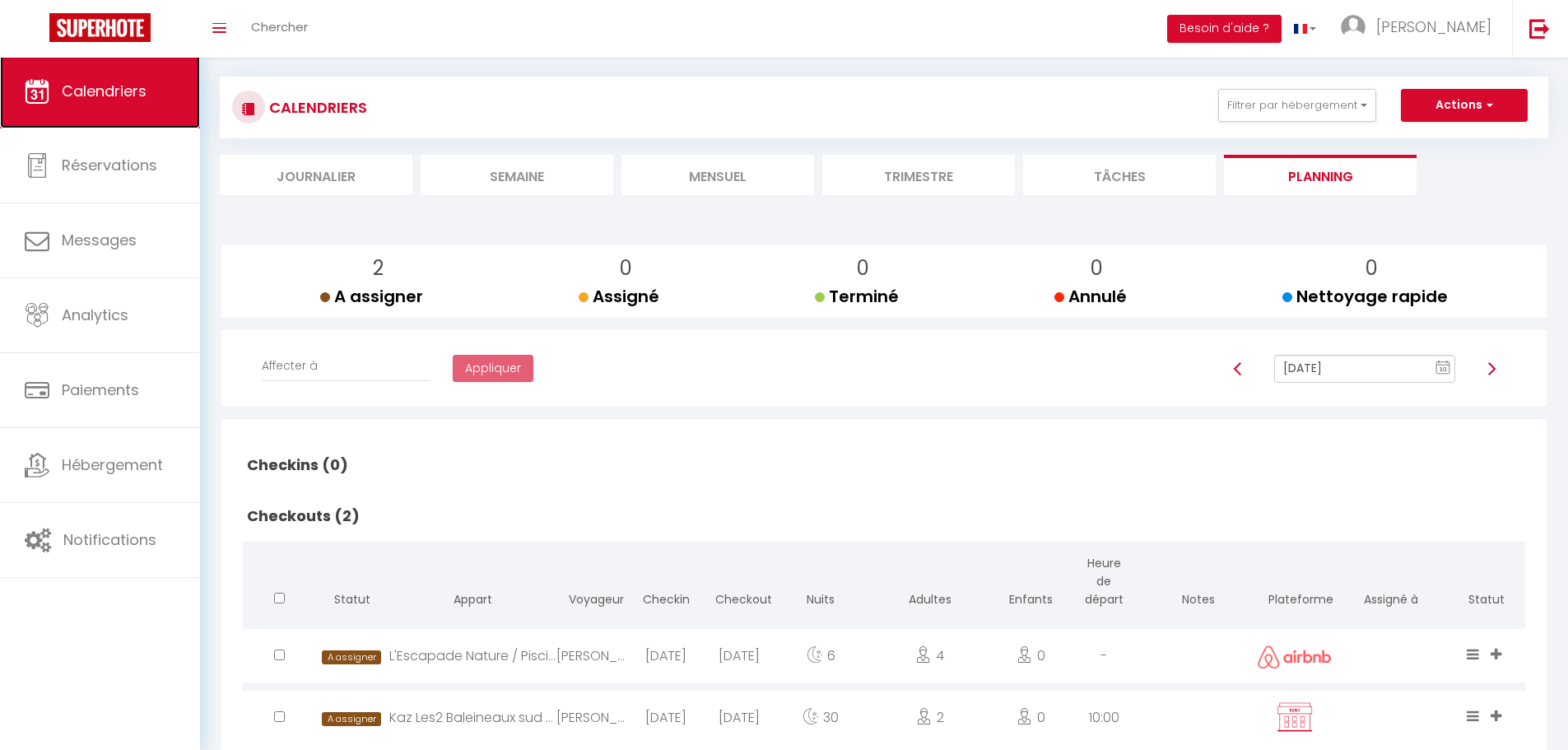
click at [98, 92] on span "Calendriers" at bounding box center [104, 91] width 85 height 21
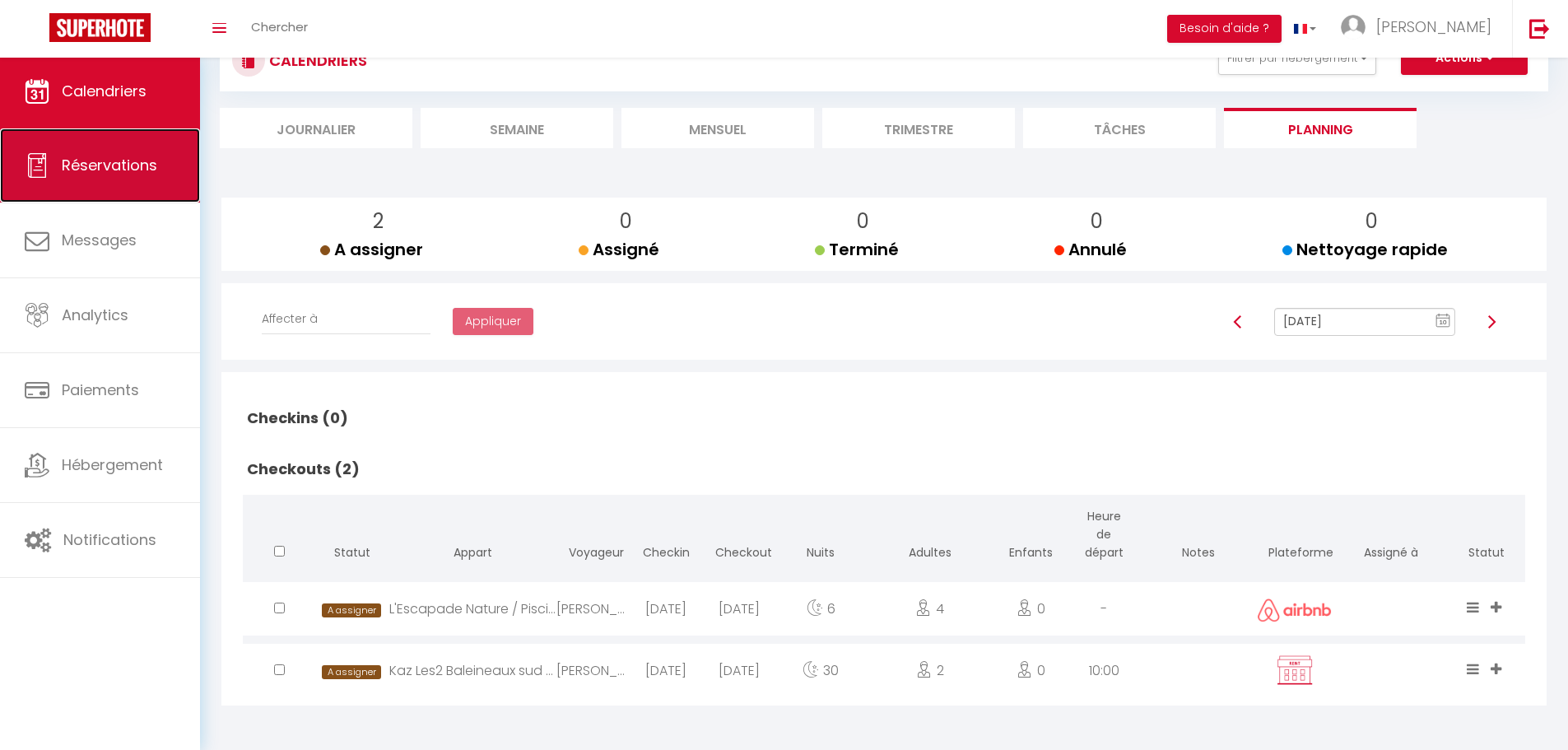
click at [71, 172] on span "Réservations" at bounding box center [109, 165] width 95 height 21
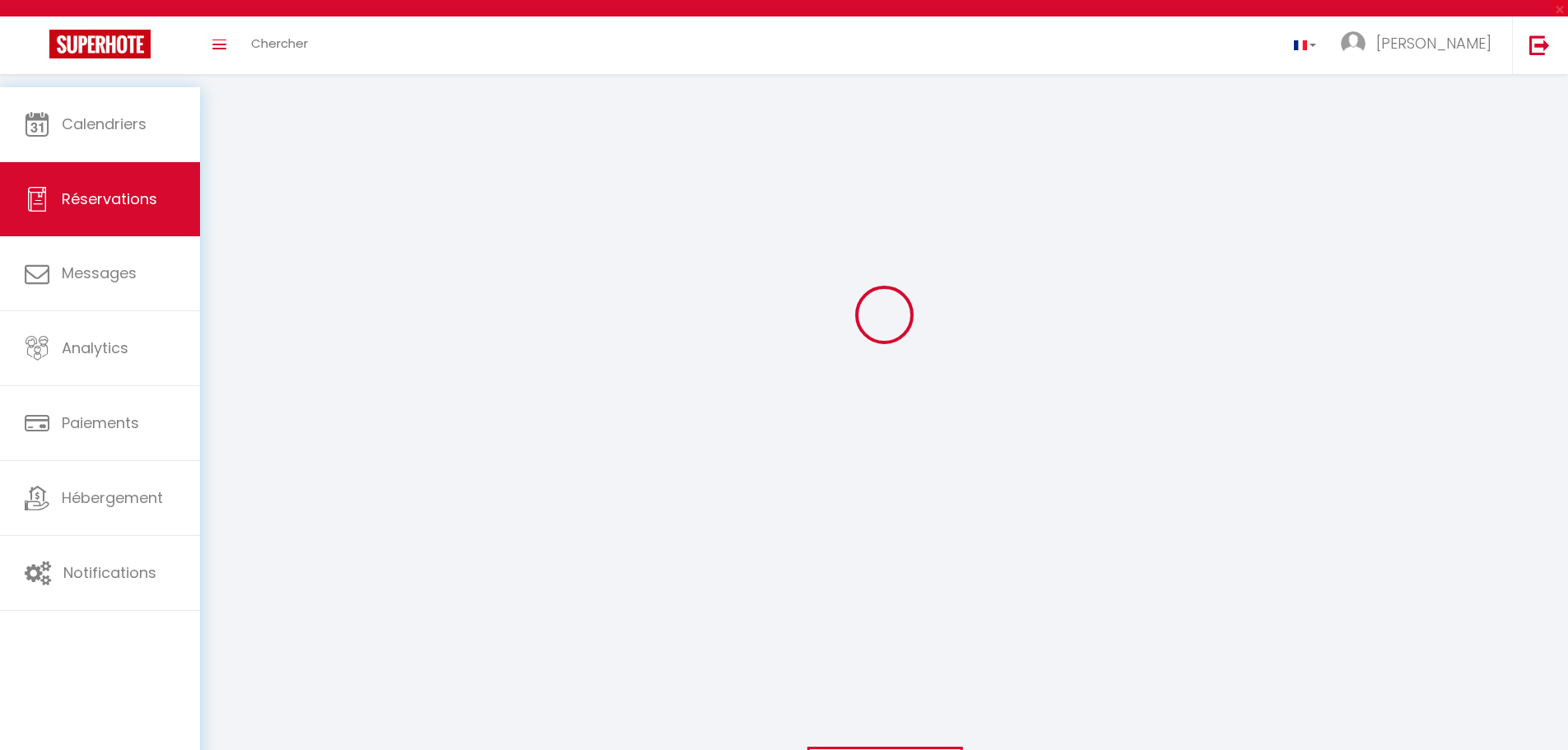
scroll to position [303, 0]
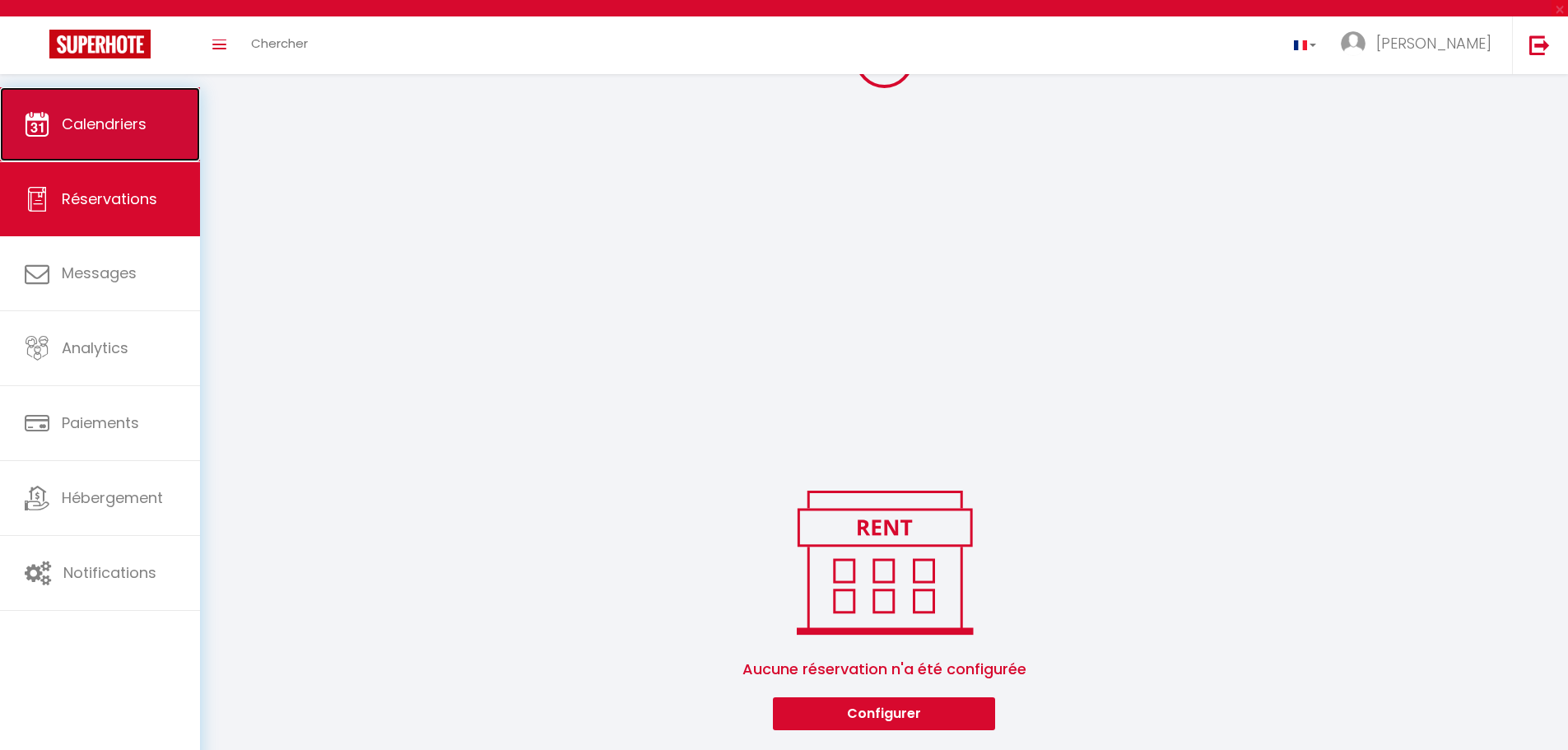
click at [70, 118] on span "Calendriers" at bounding box center [104, 124] width 85 height 21
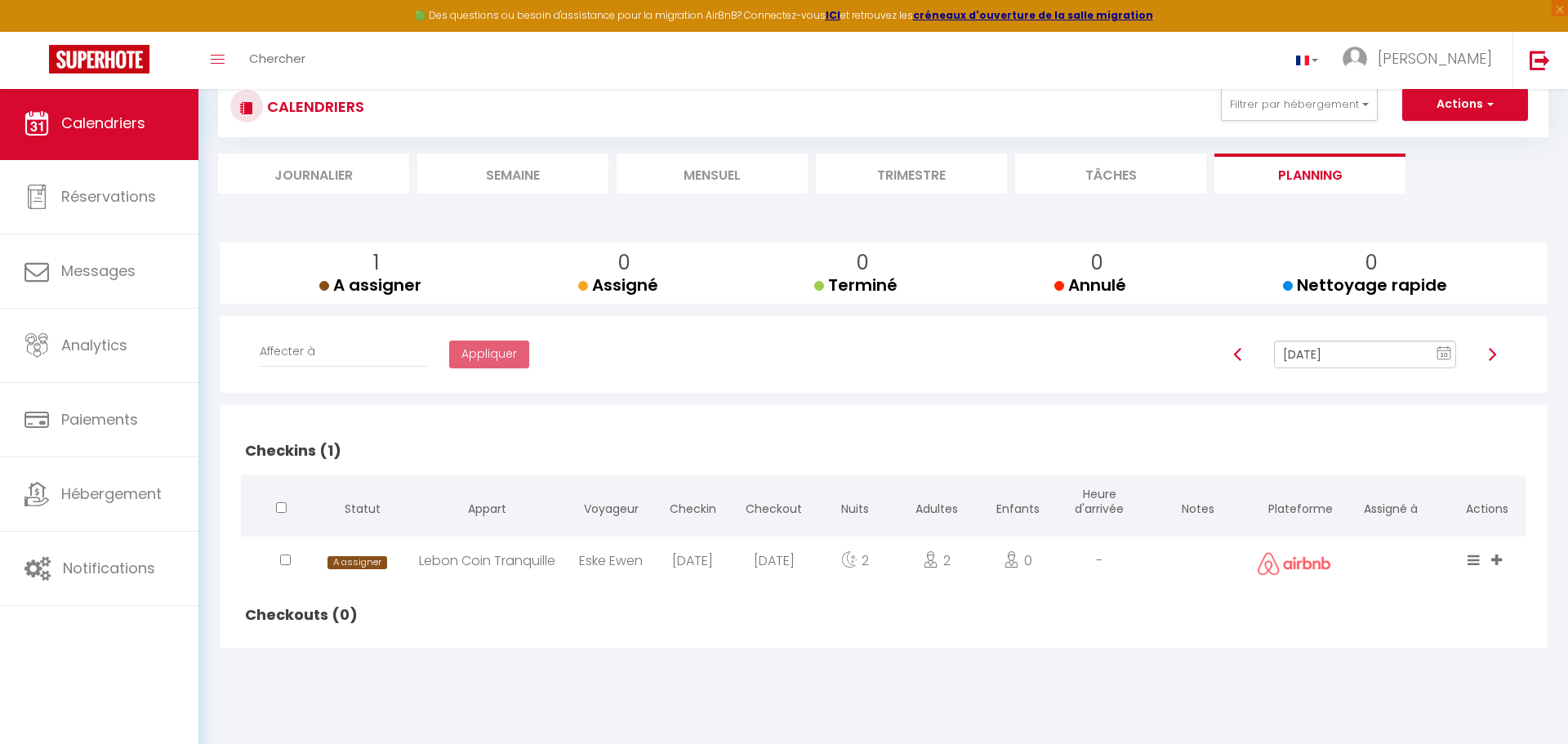
click at [725, 168] on li "Mensuel" at bounding box center [712, 174] width 191 height 40
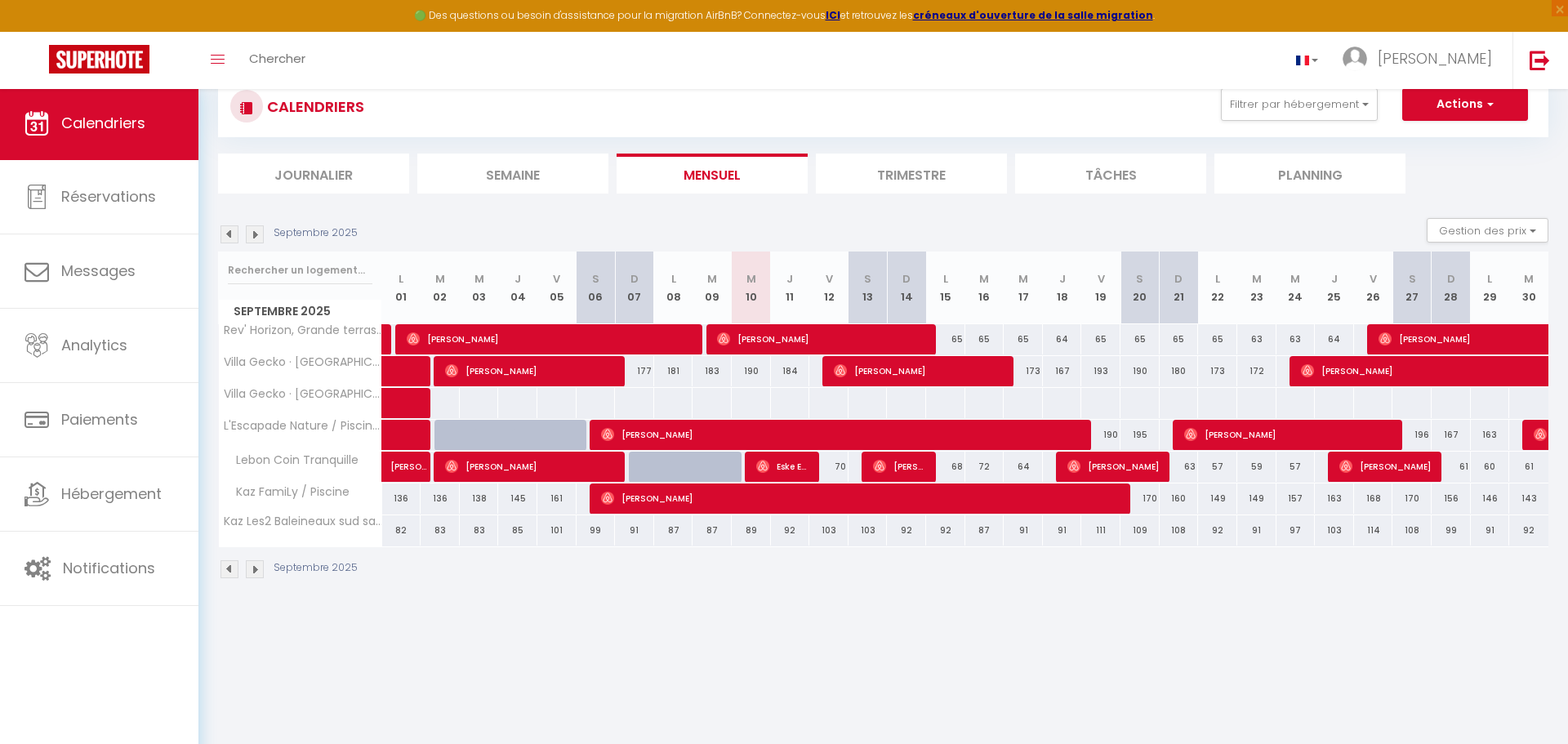
click at [1308, 172] on li "Planning" at bounding box center [1310, 174] width 191 height 40
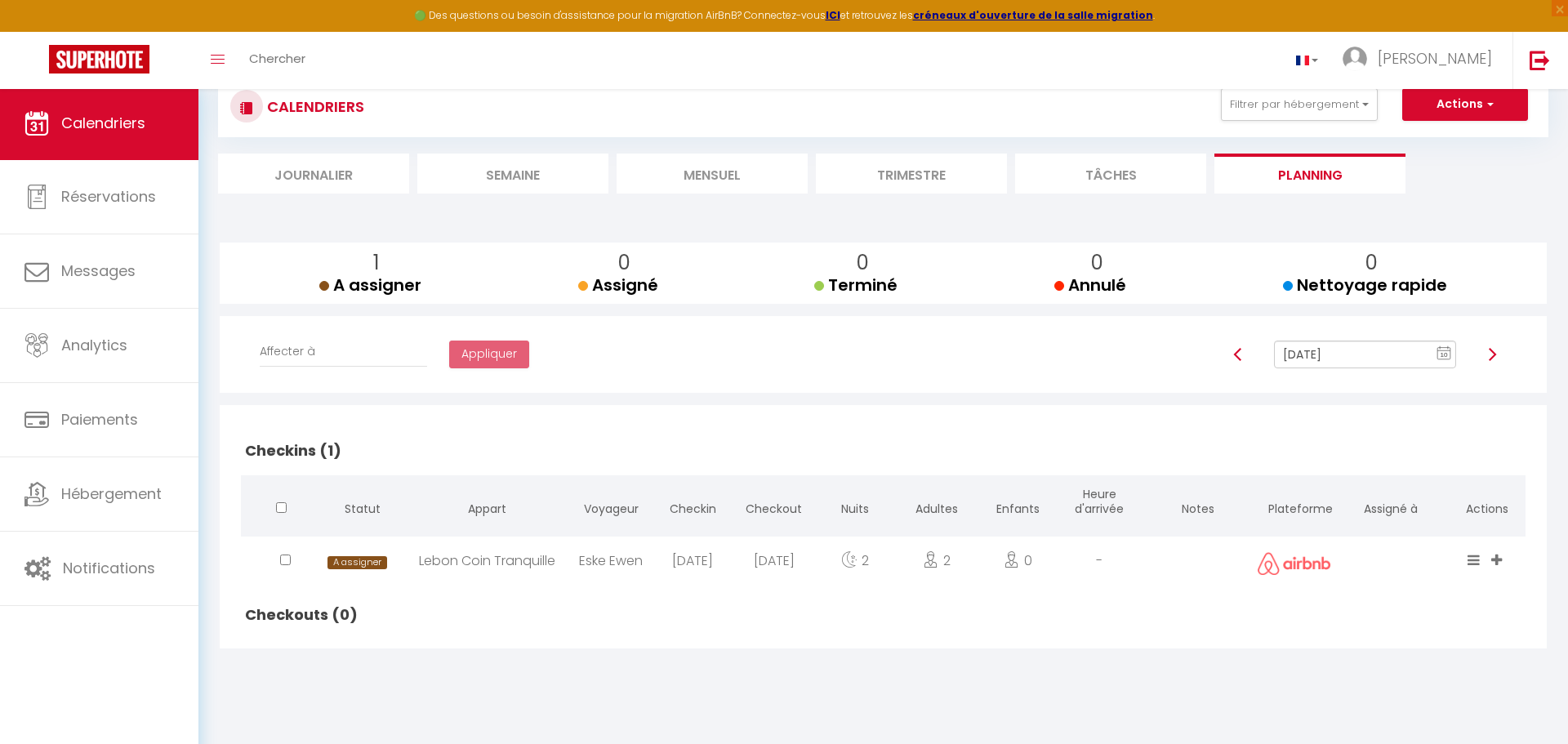
click at [1440, 356] on text "10" at bounding box center [1443, 354] width 8 height 7
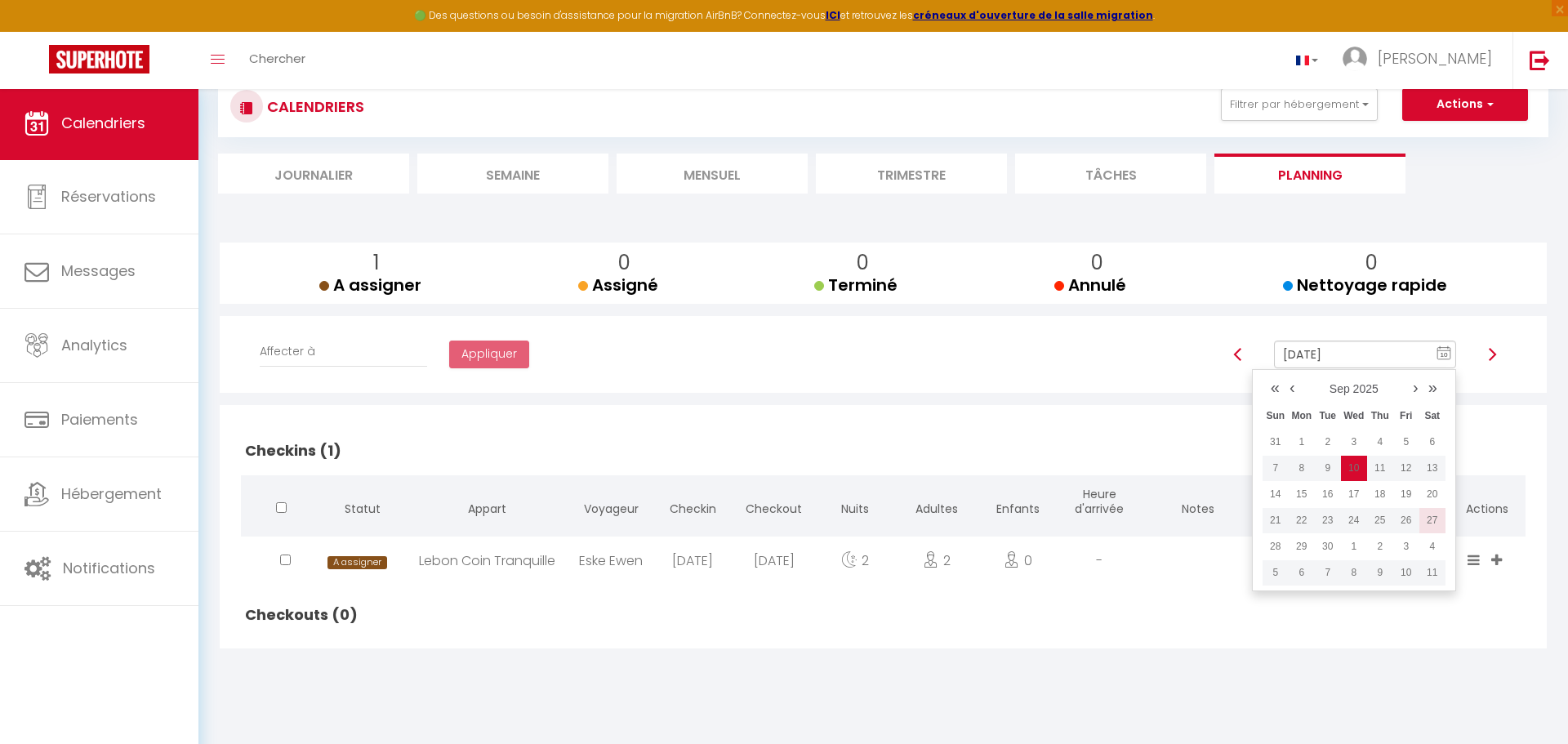
click at [1425, 525] on td "27" at bounding box center [1433, 520] width 26 height 26
type input "[DATE]"
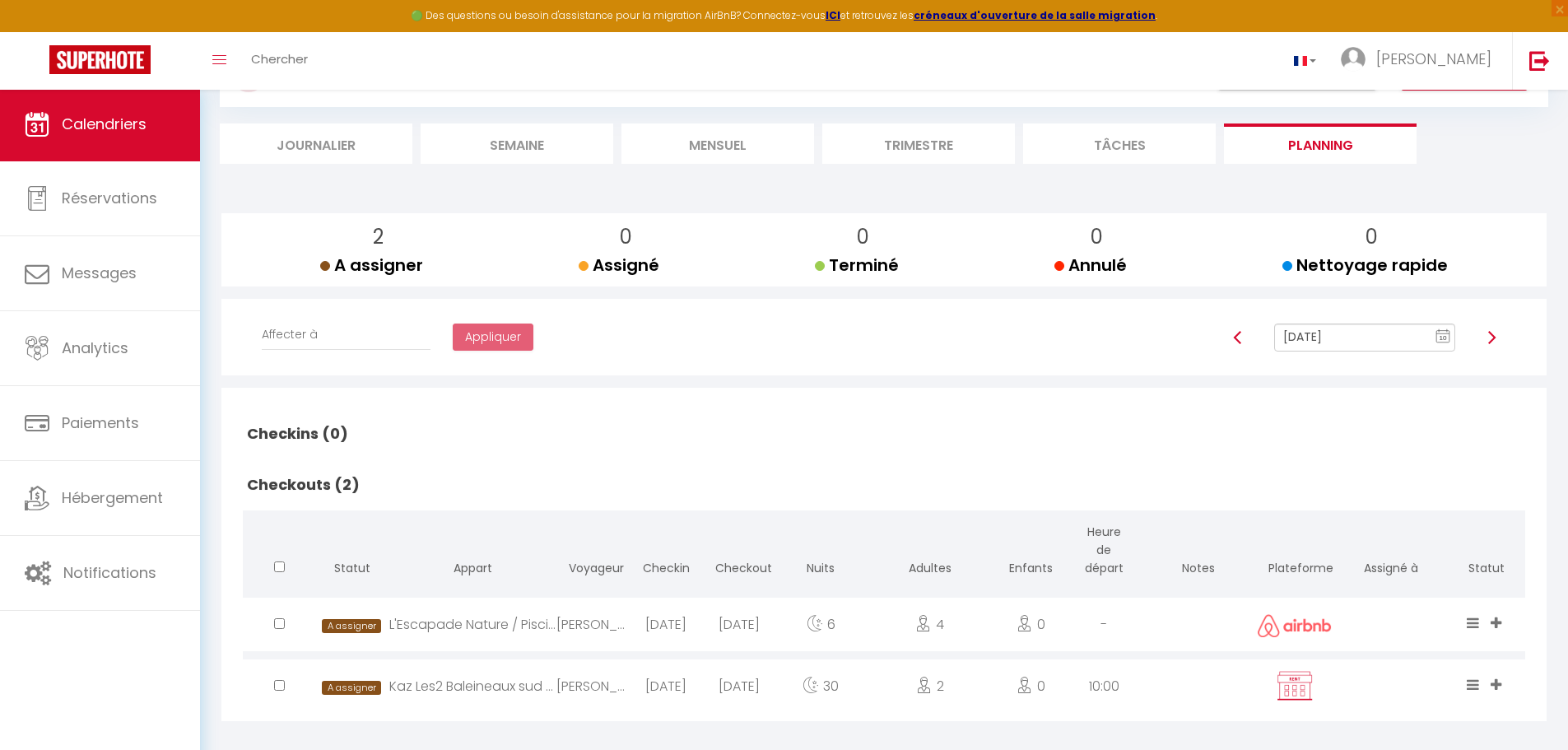
scroll to position [47, 0]
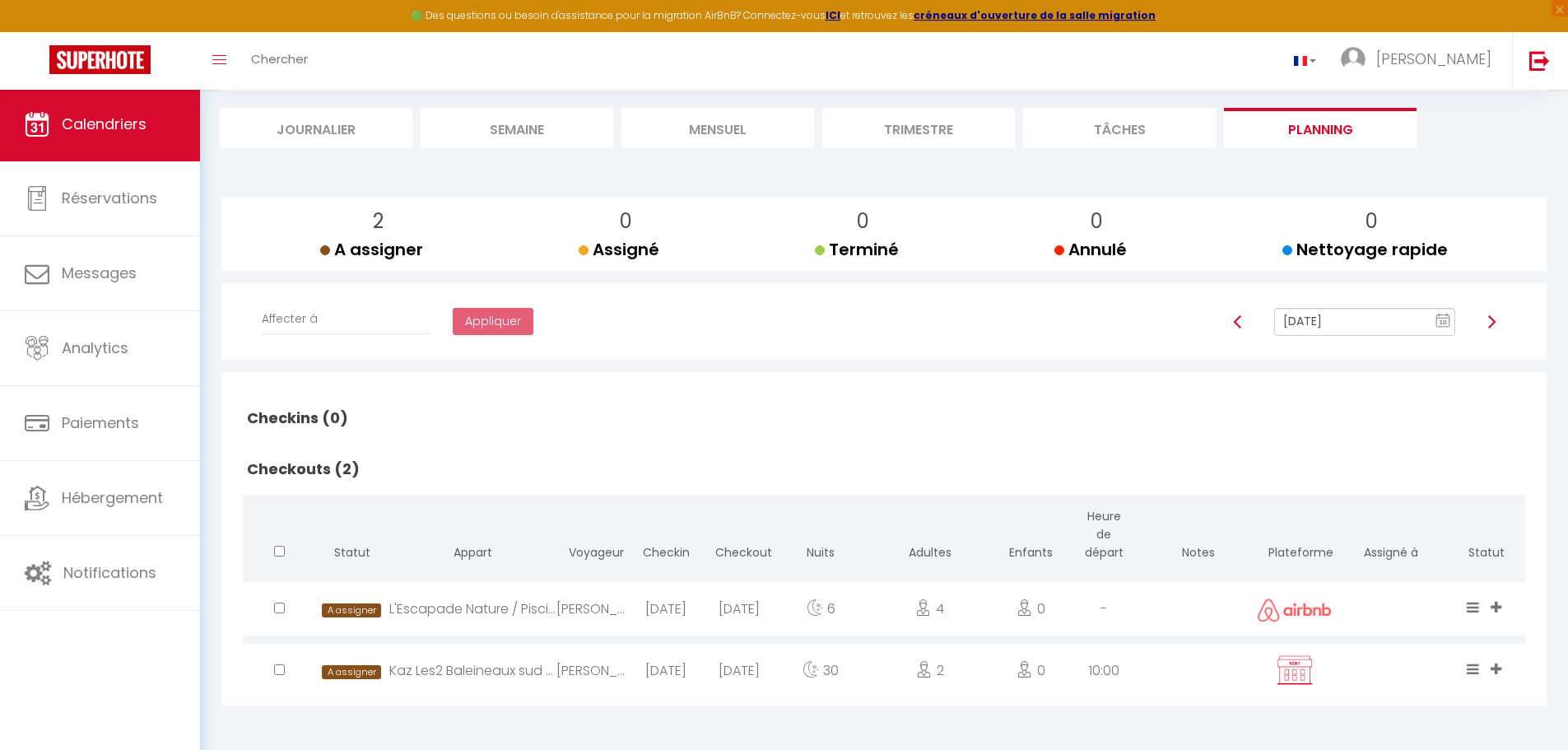
click at [1290, 672] on img at bounding box center [1294, 670] width 41 height 32
select select "0"
select select "1"
select select
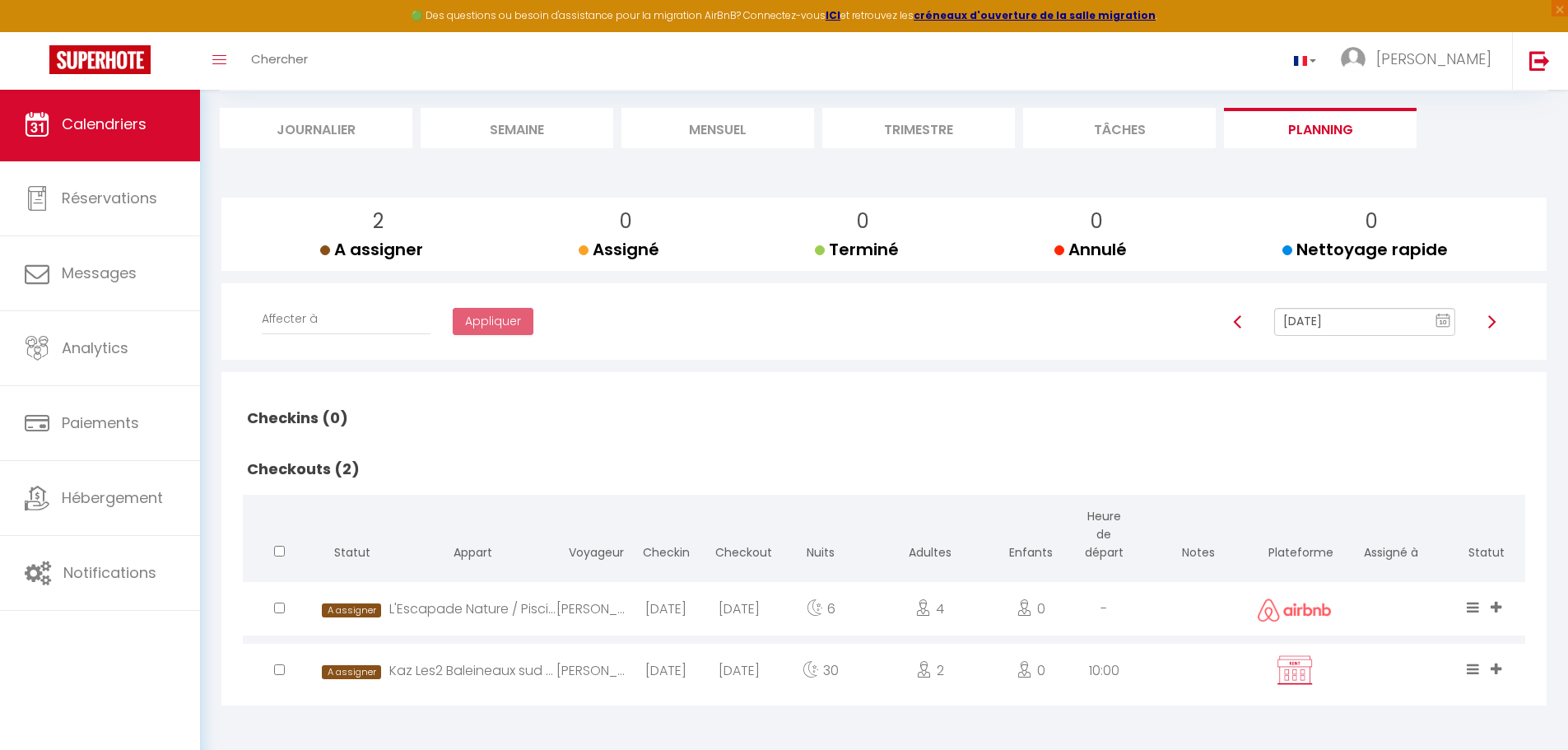
select select
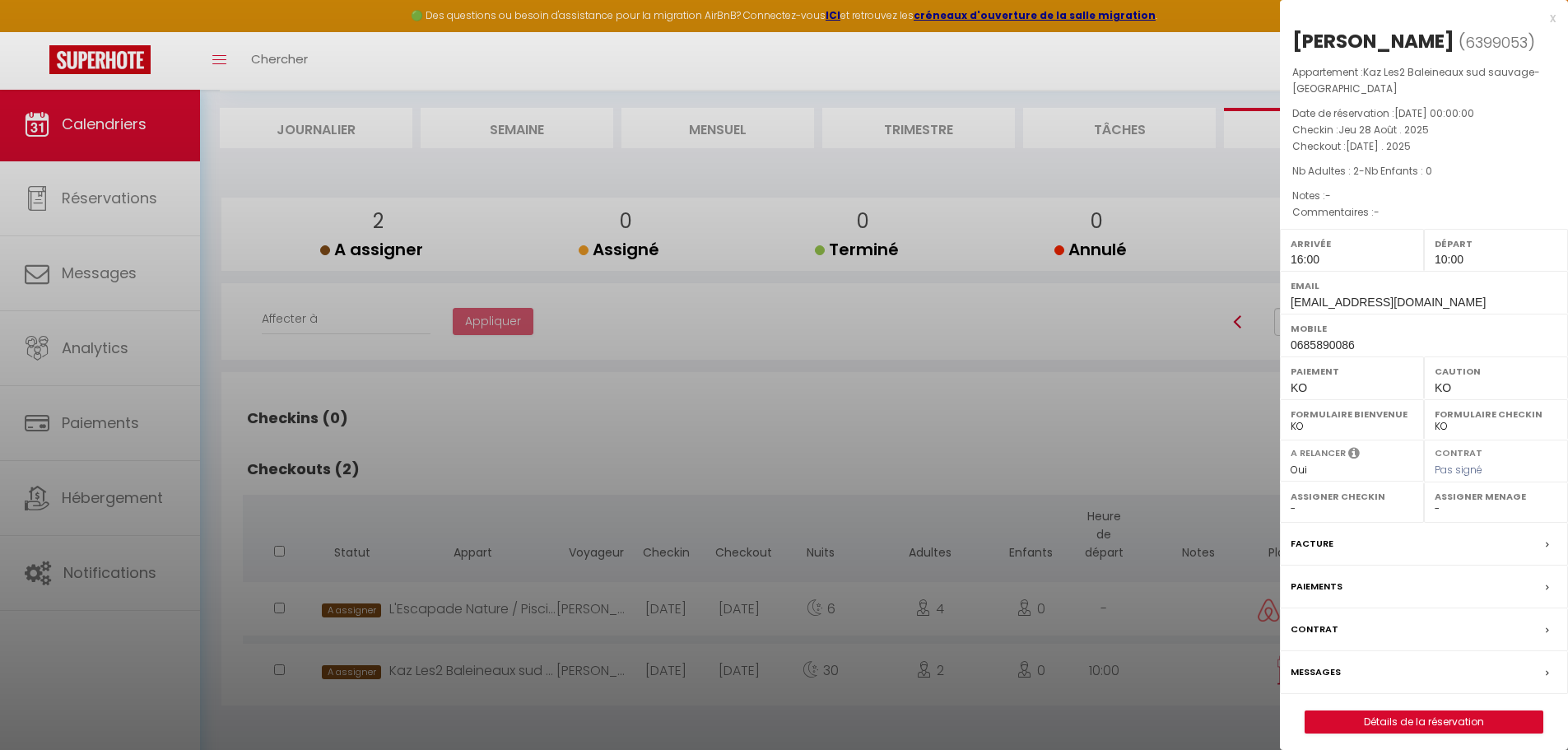
click at [1362, 735] on div "x [PERSON_NAME] ( 6399053 ) Appartement : Kaz Les2 Baleineaux sud sauvage-[GEOG…" at bounding box center [1424, 379] width 288 height 758
click at [1358, 724] on link "Détails de la réservation" at bounding box center [1424, 722] width 237 height 21
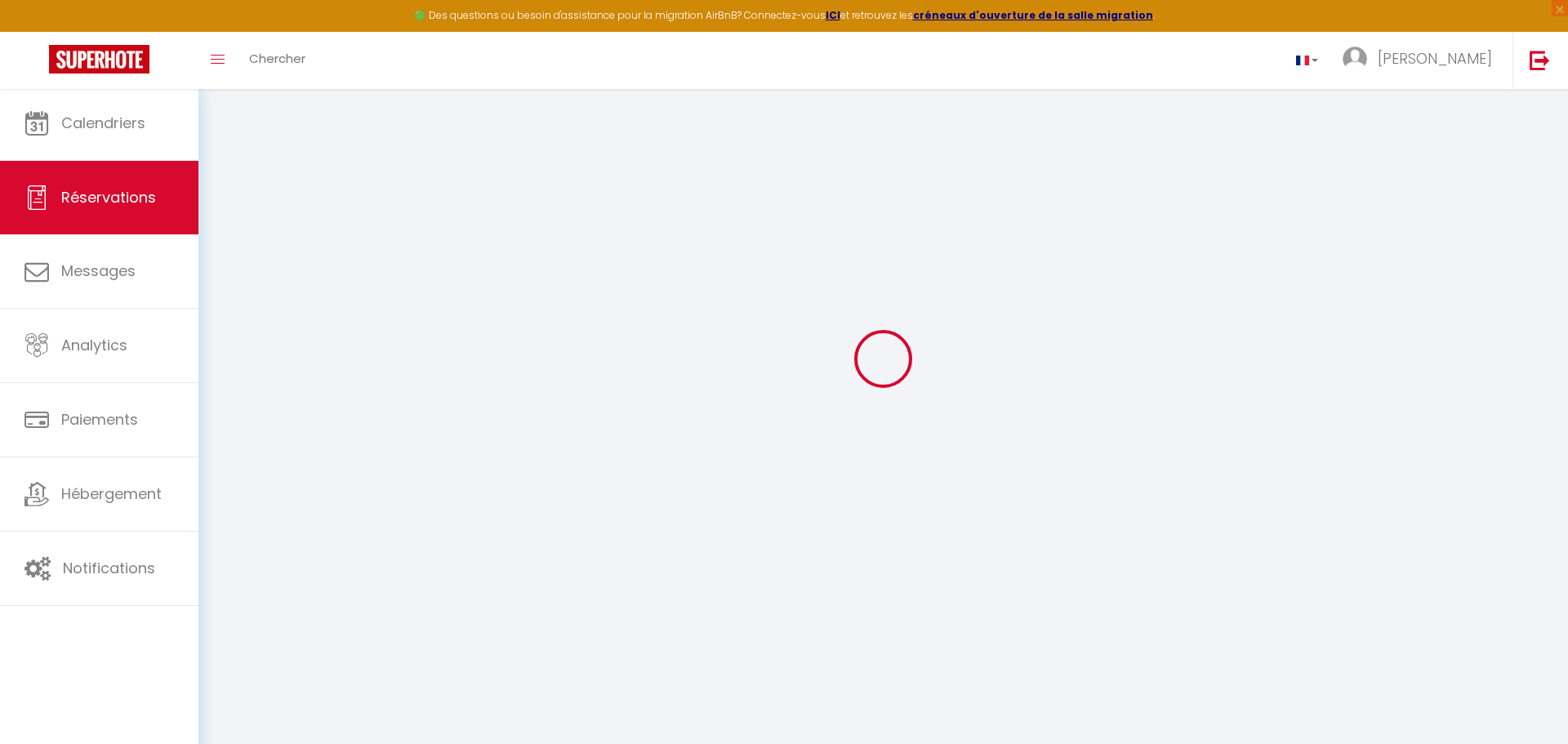
type input "[PERSON_NAME]"
type input "CANTIN"
type input "[EMAIL_ADDRESS][DOMAIN_NAME]"
type input "0685890086"
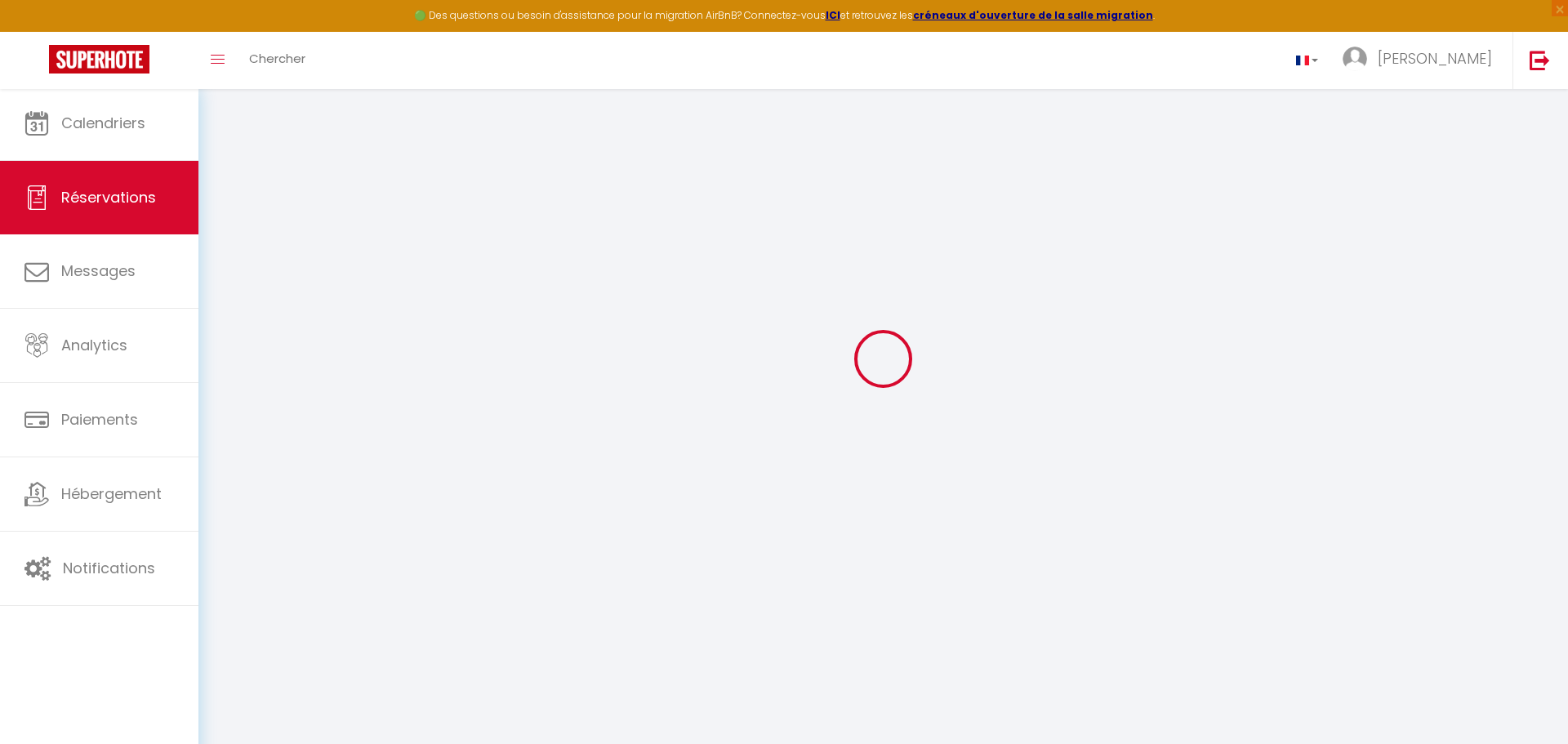
type input "93170"
type input "[STREET_ADDRESS]"
type input "Bagnolet"
select select "FR"
select select "64049"
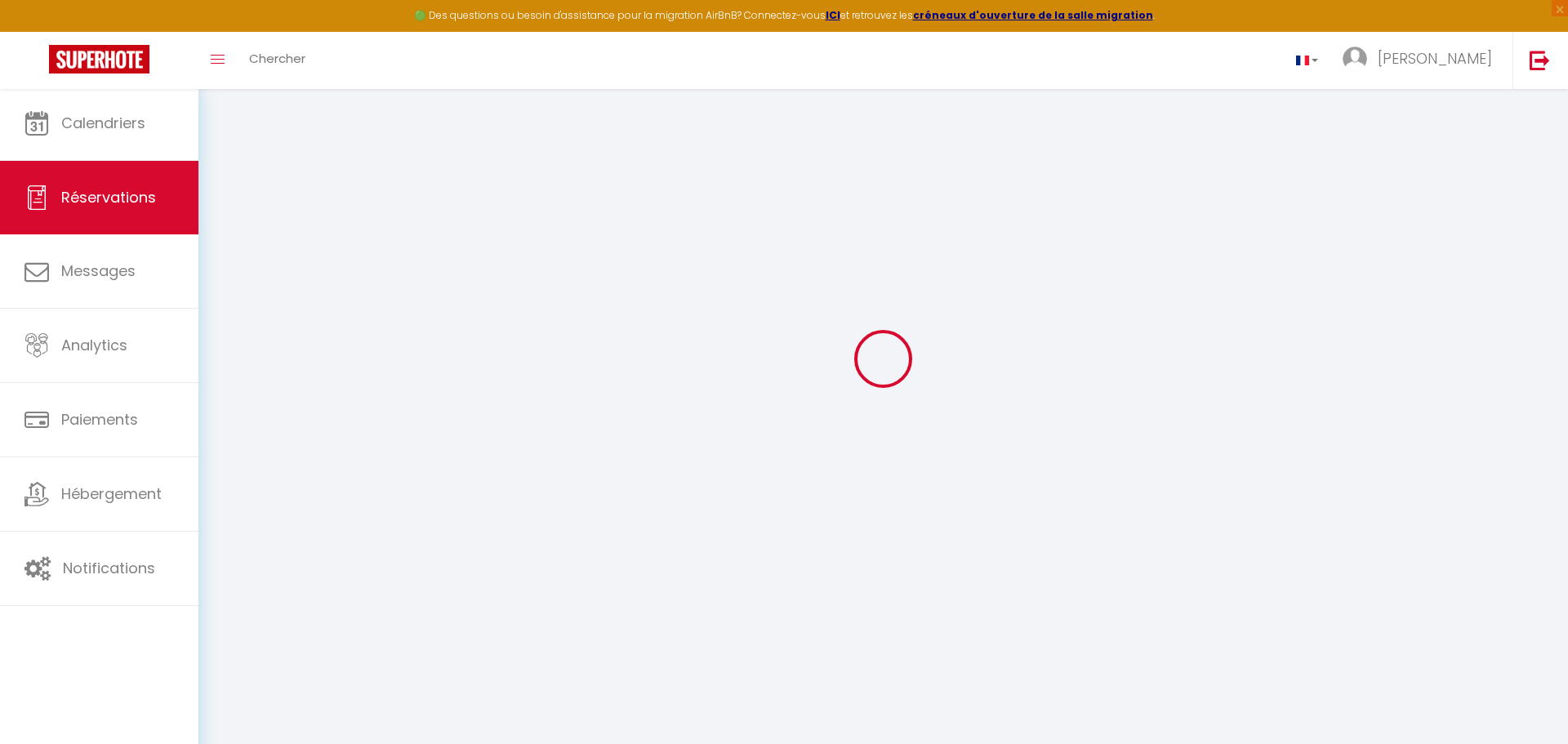
select select "4"
type input "[DATE]"
select select
type input "[DATE]"
select select
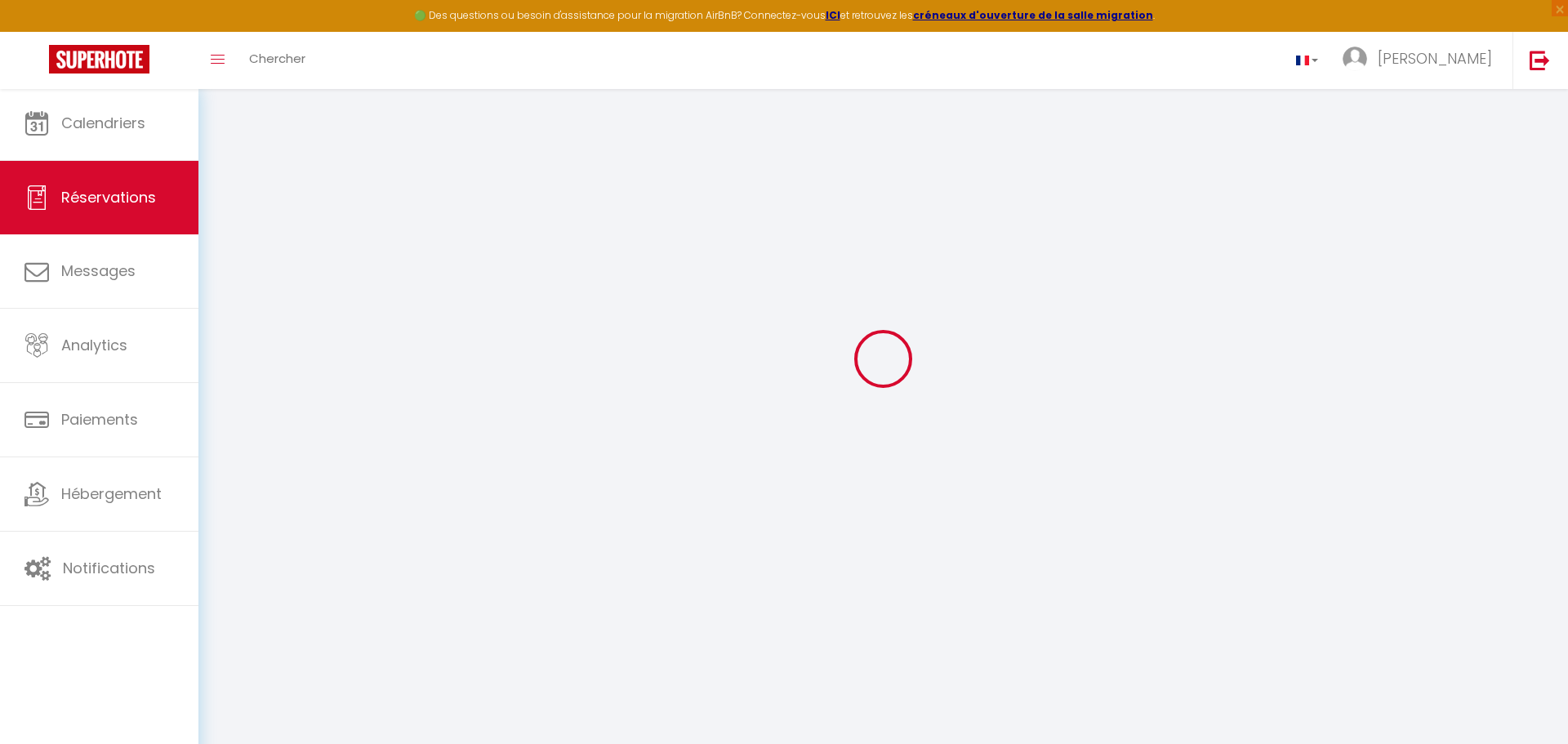
type input "2"
select select "10"
select select
type input "850"
checkbox input "false"
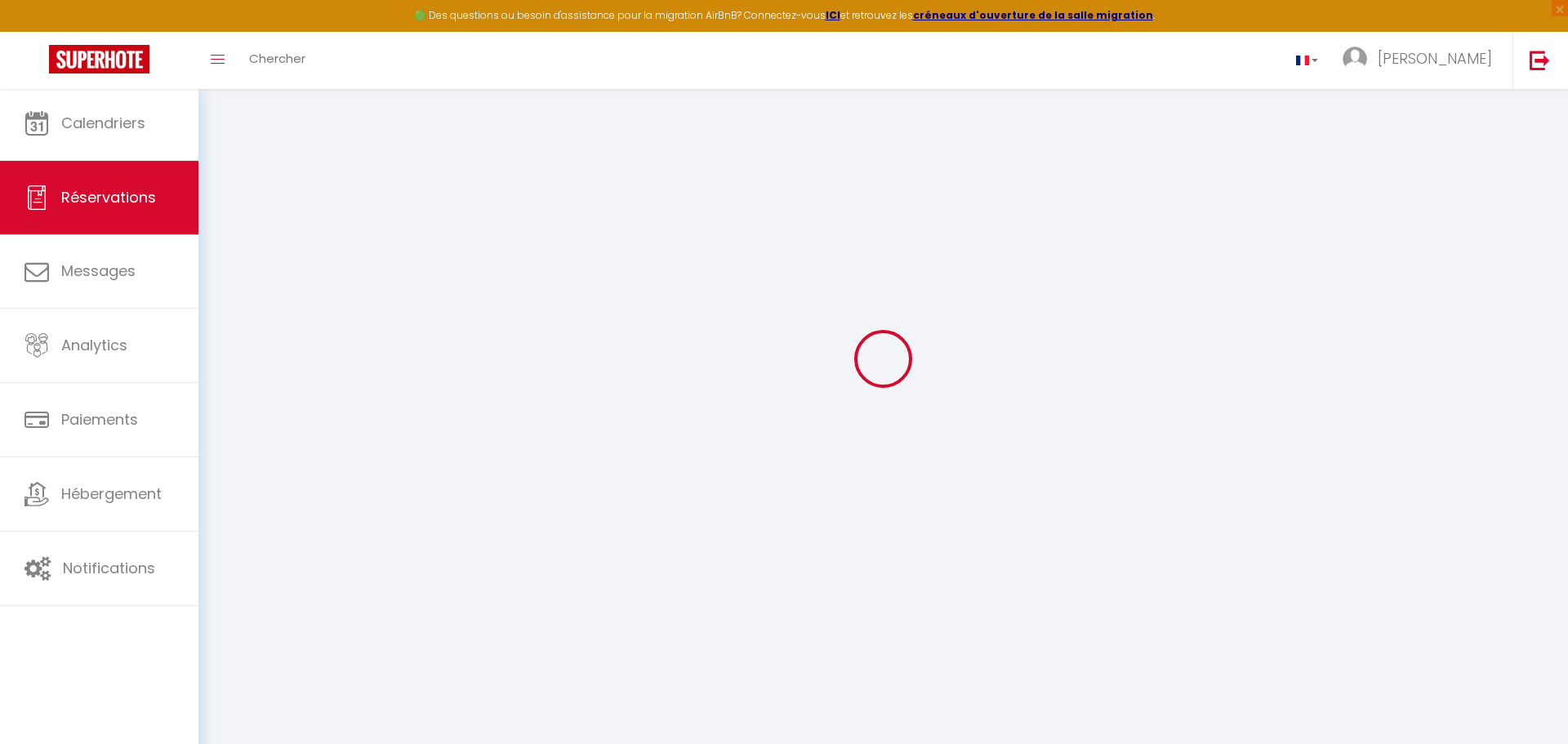
type input "0"
select select
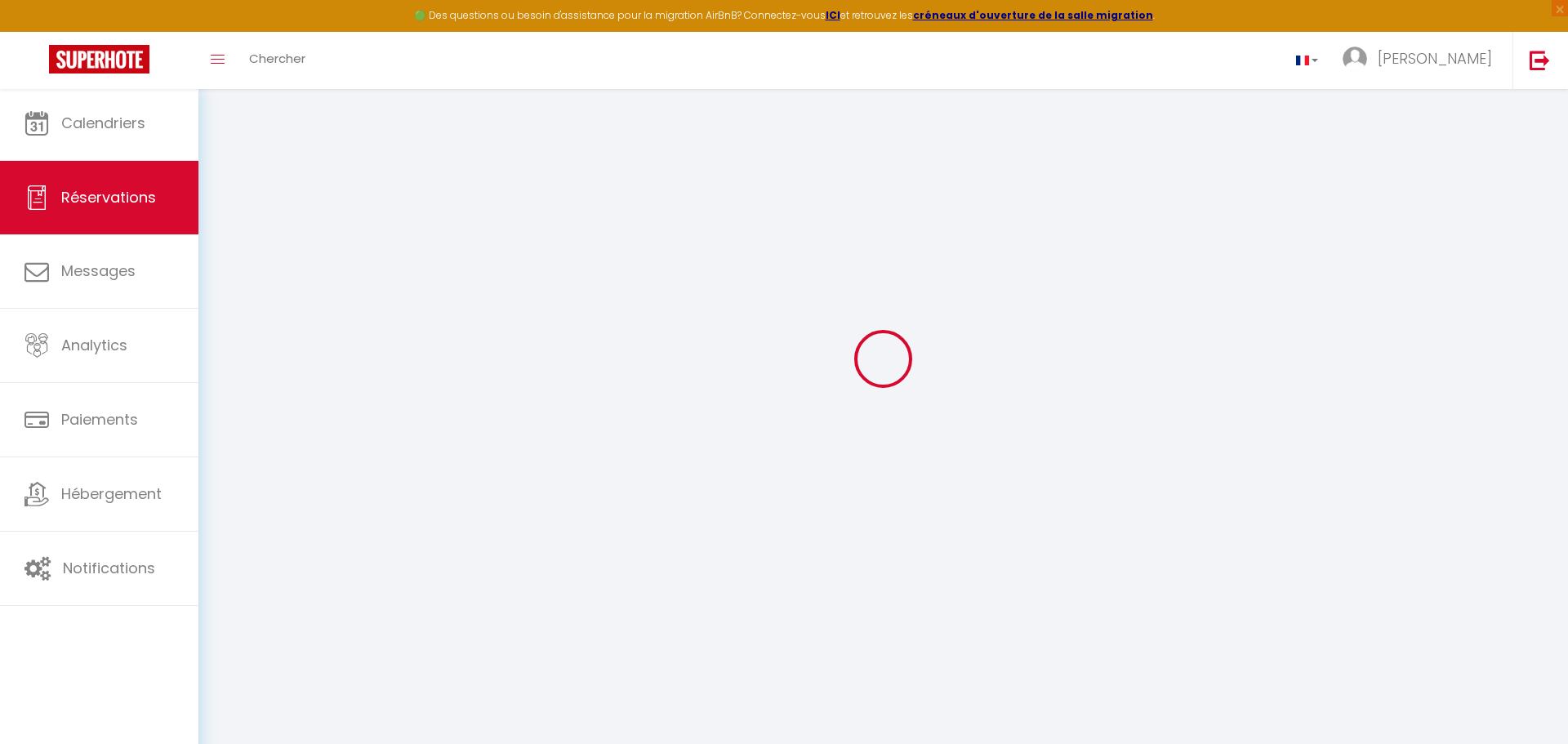
select select "14"
checkbox input "false"
select select
checkbox input "false"
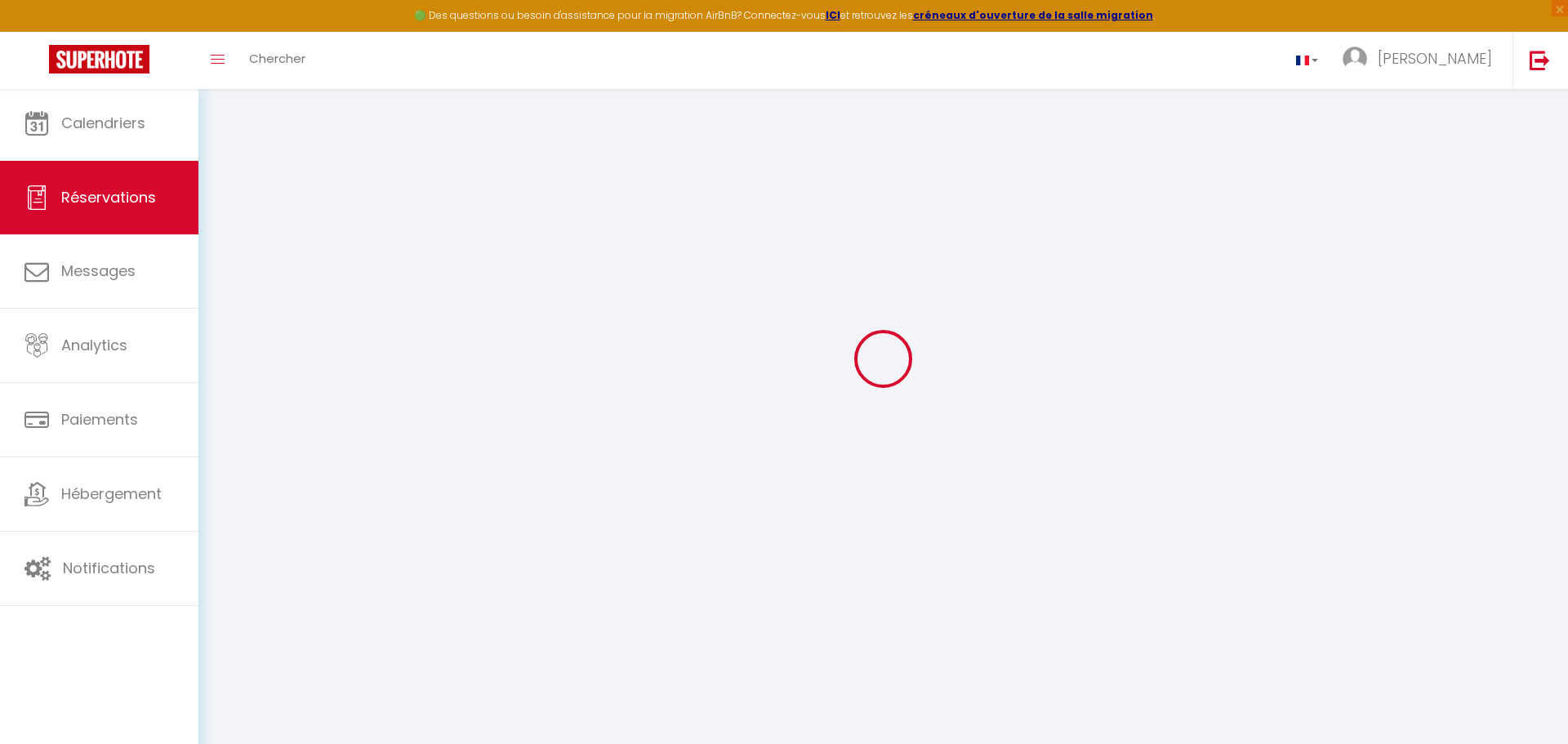
select select
checkbox input "false"
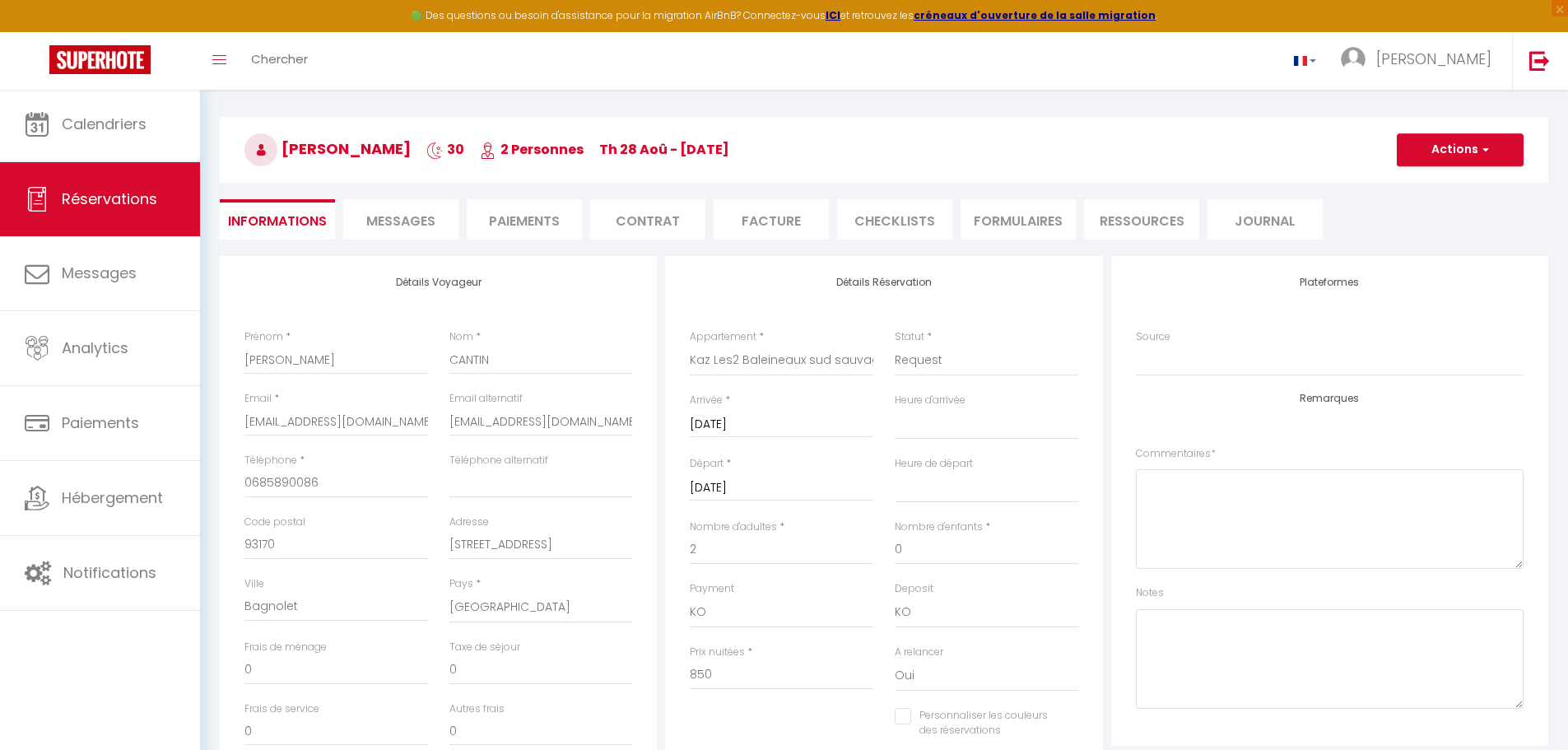
select select
checkbox input "false"
type input "150"
select select
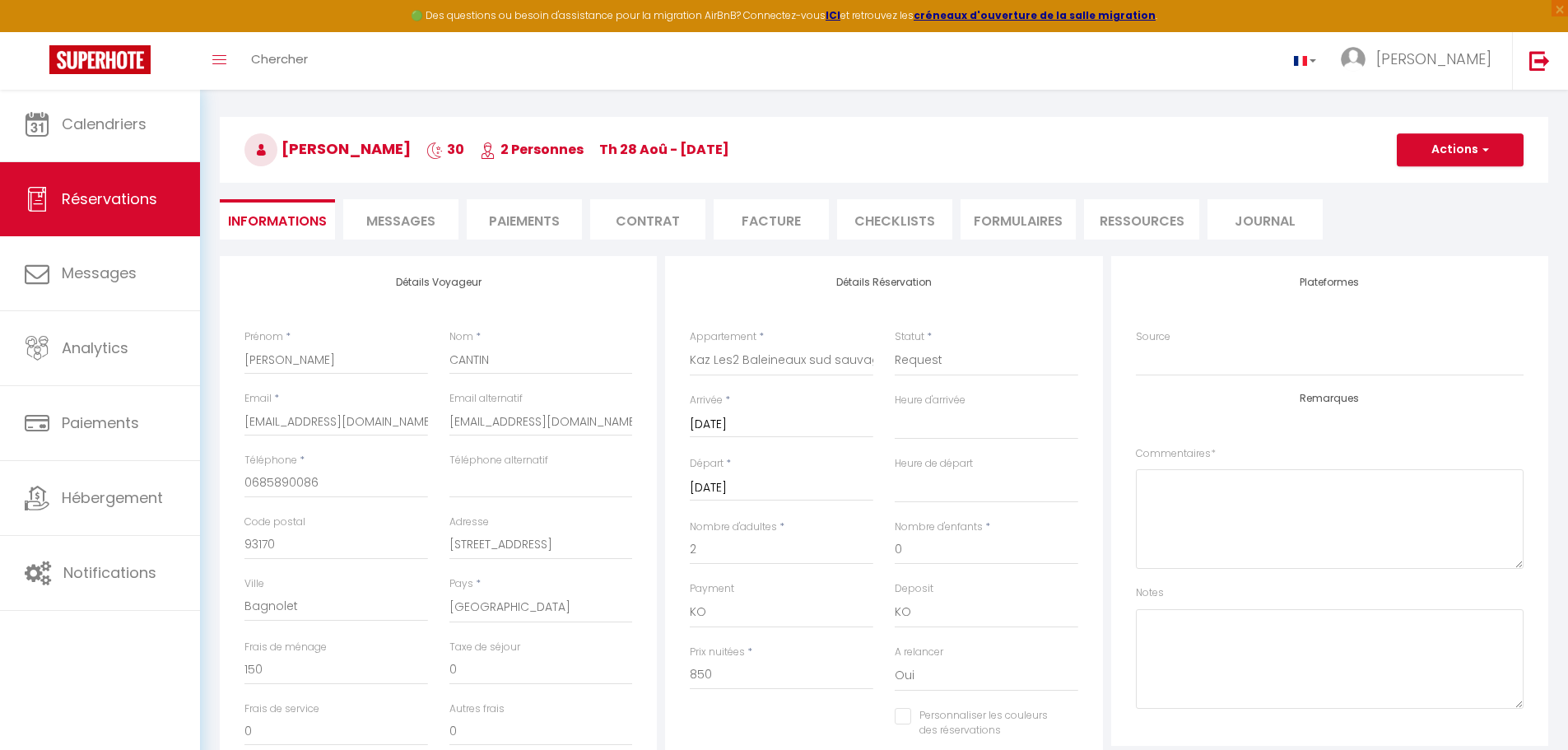
select select
checkbox input "false"
select select "16:00"
select select "10:00"
click at [662, 228] on li "Contrat" at bounding box center [648, 220] width 116 height 40
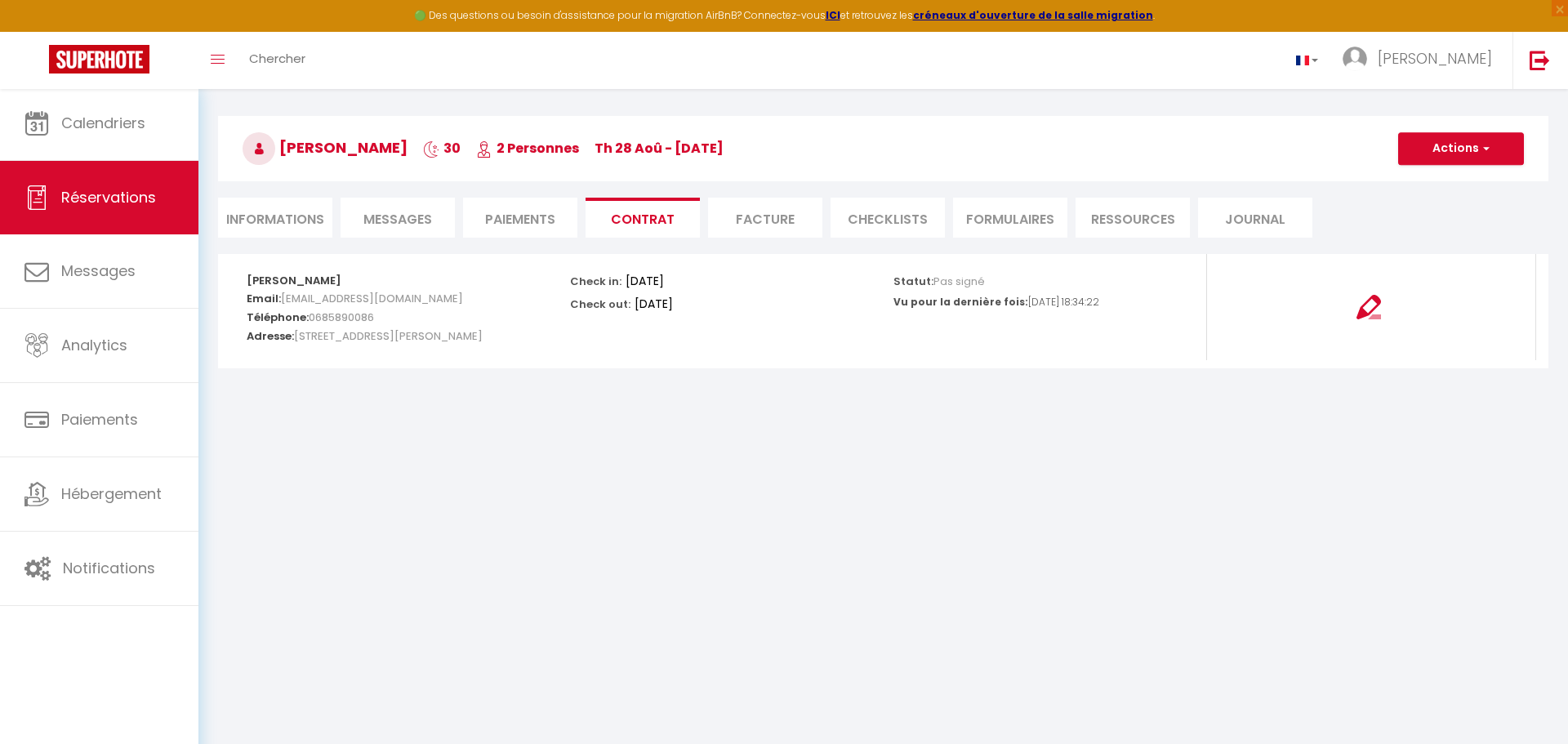
click at [285, 224] on li "Informations" at bounding box center [275, 218] width 115 height 40
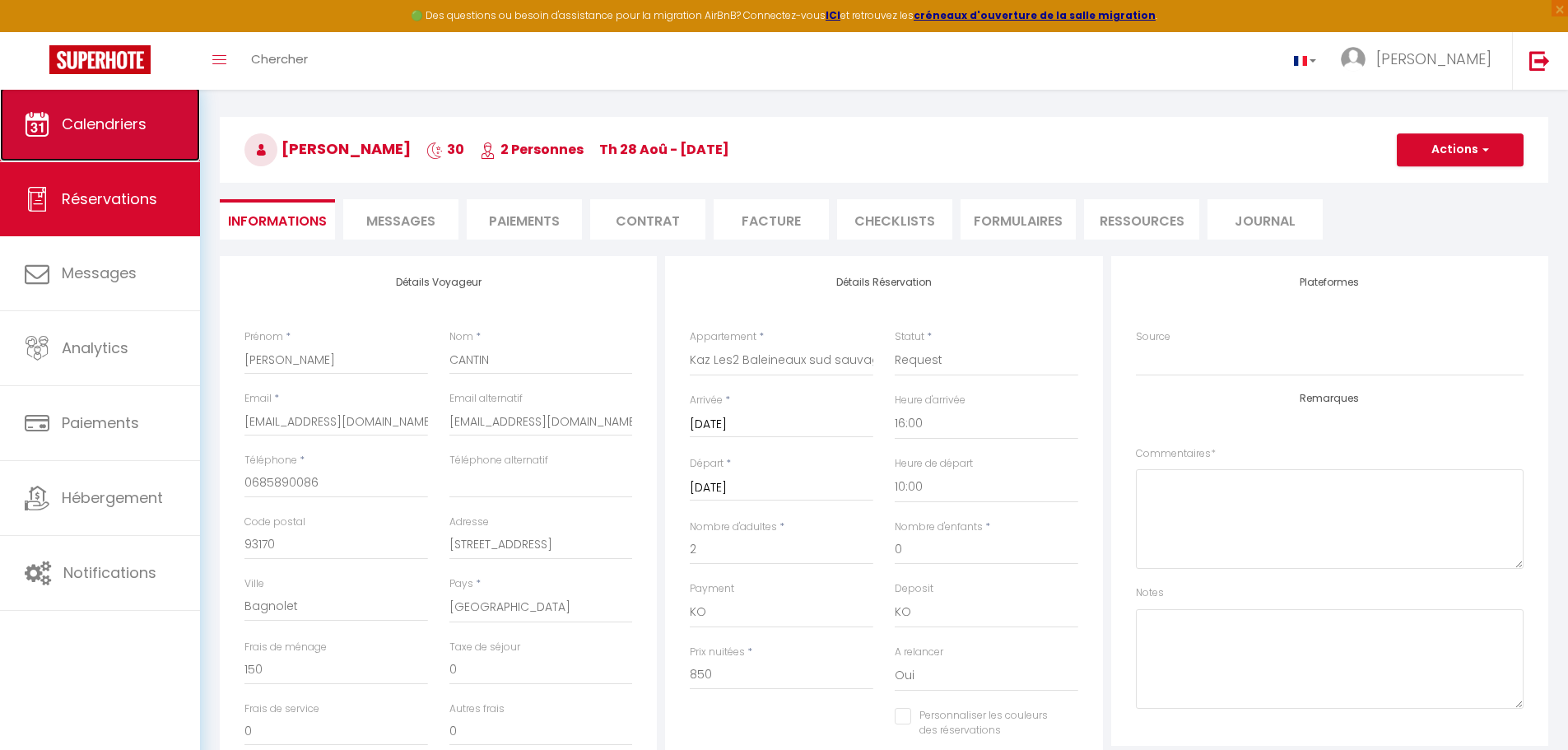
click at [76, 123] on span "Calendriers" at bounding box center [104, 124] width 85 height 21
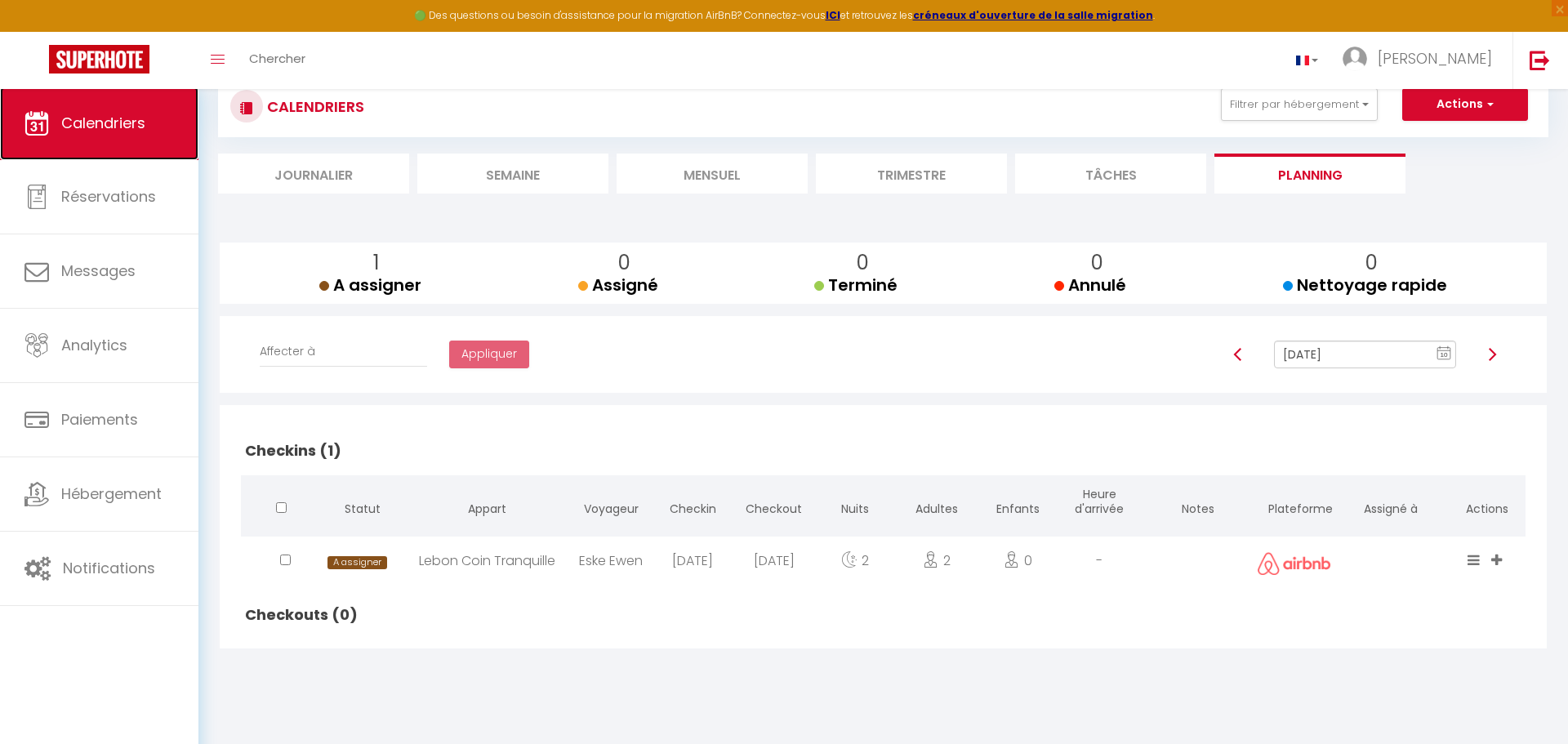
click at [99, 132] on span "Calendriers" at bounding box center [103, 123] width 84 height 21
click at [716, 173] on li "Mensuel" at bounding box center [712, 174] width 191 height 40
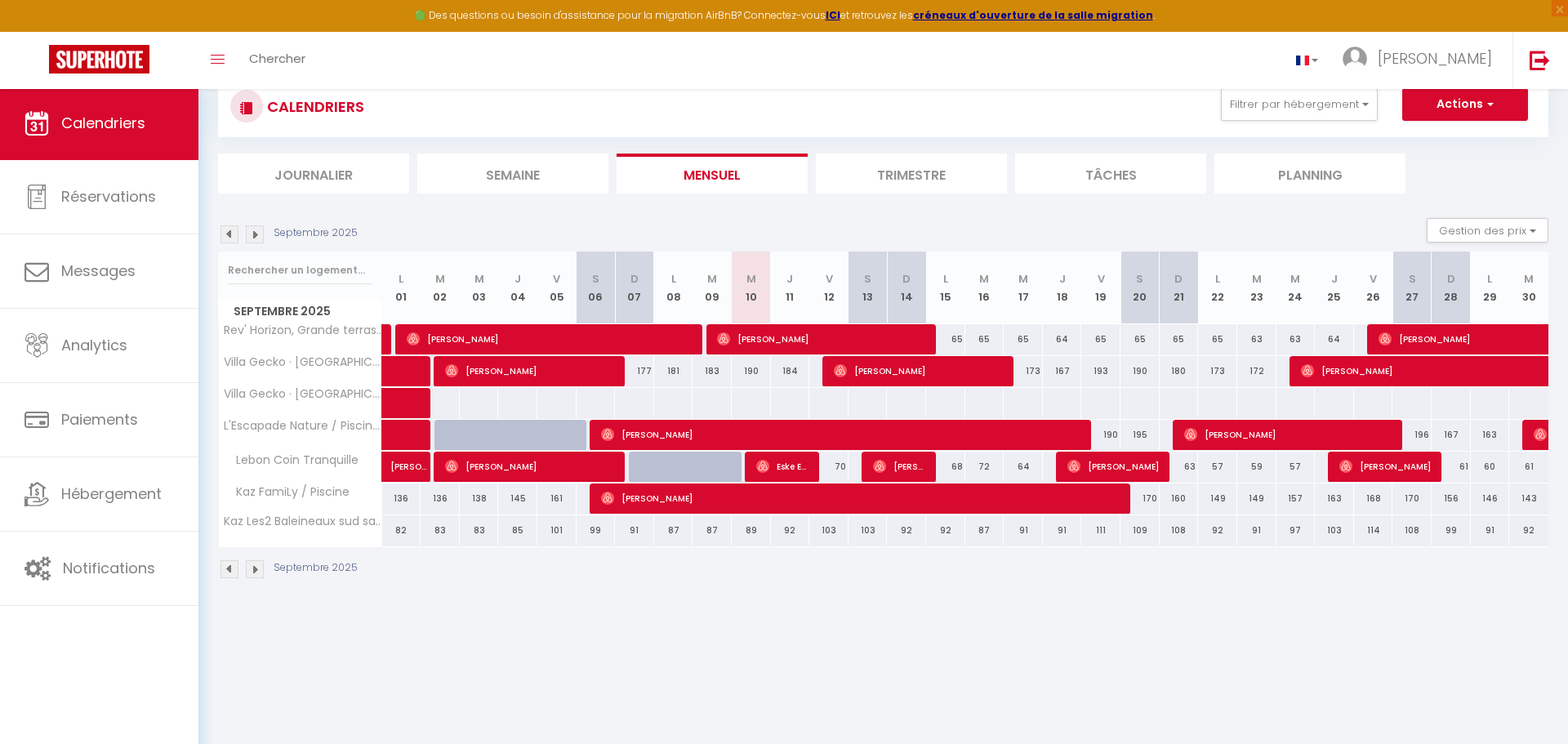
click at [222, 236] on img at bounding box center [229, 234] width 18 height 18
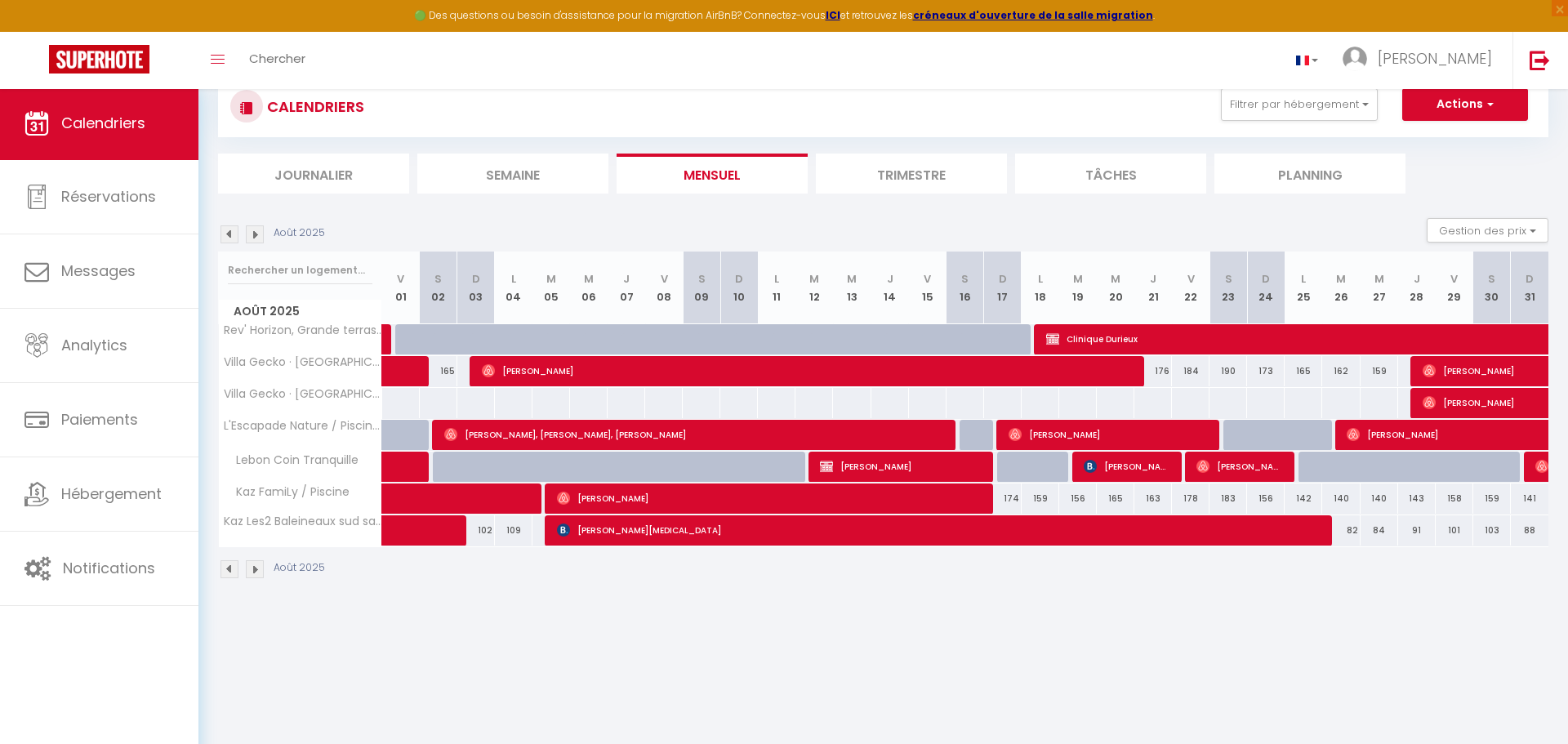
click at [254, 235] on img at bounding box center [254, 234] width 18 height 18
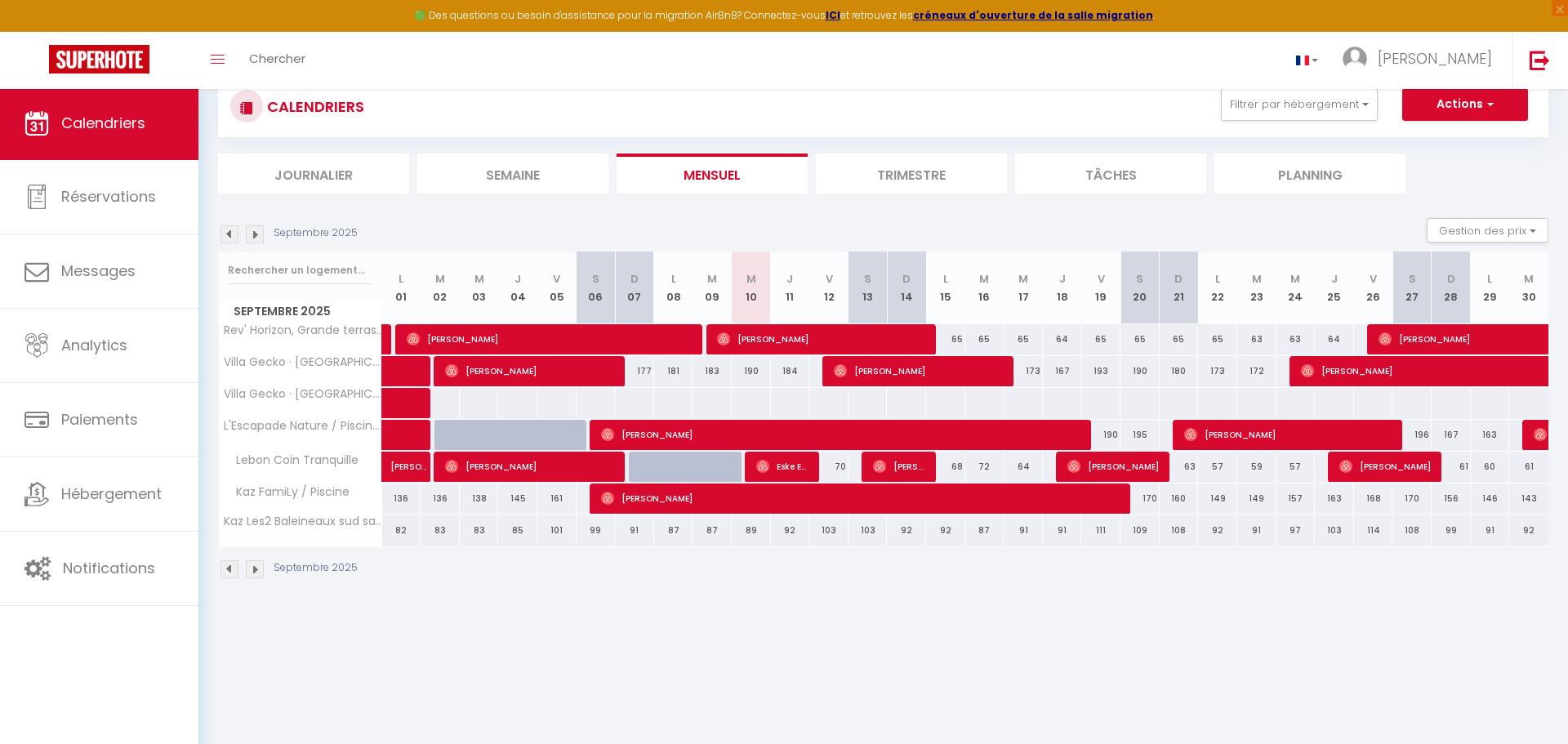
click at [1409, 296] on th "S 27" at bounding box center [1412, 288] width 39 height 73
